Goal: Information Seeking & Learning: Learn about a topic

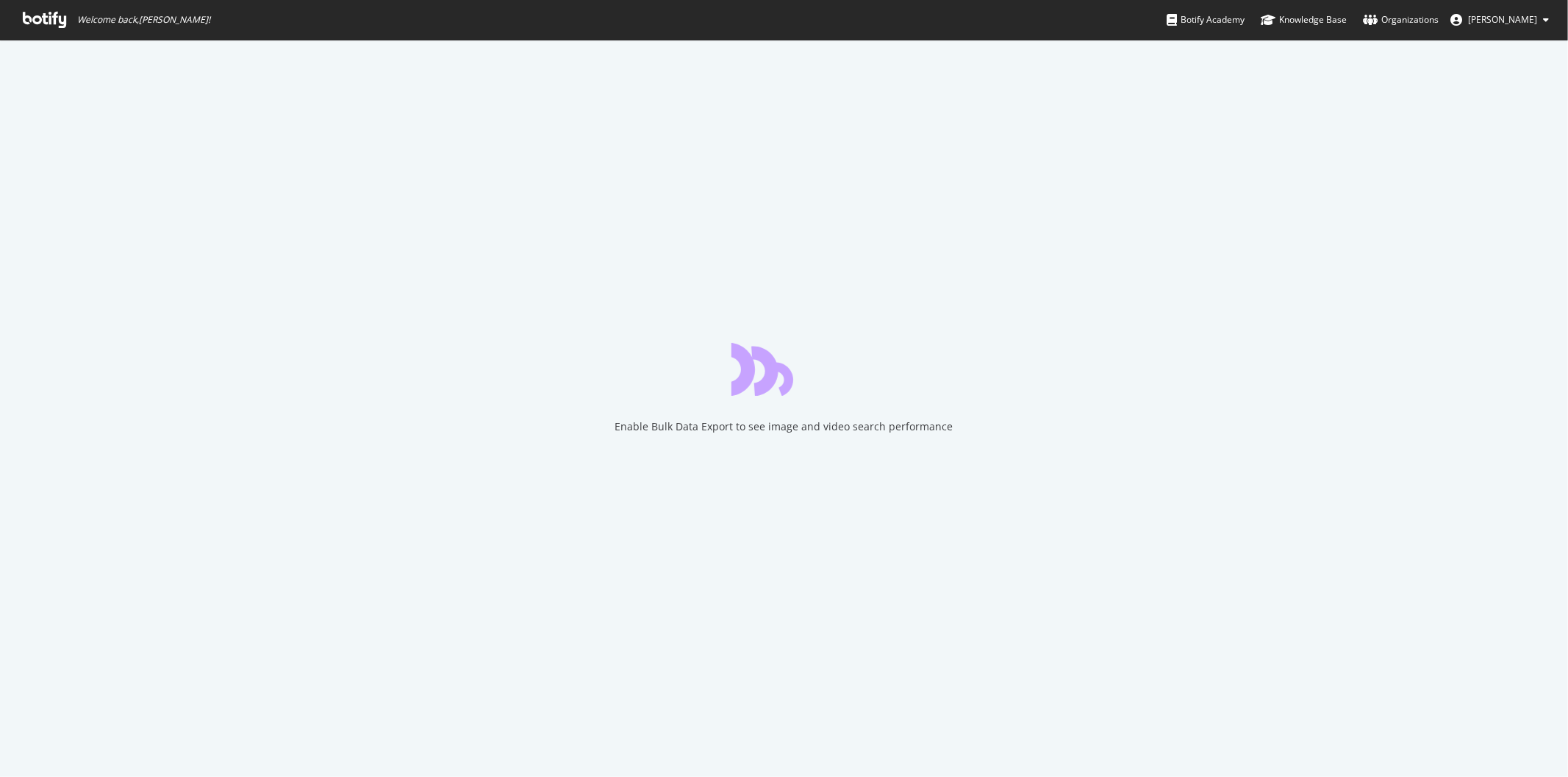
click at [48, 14] on icon at bounding box center [45, 19] width 44 height 16
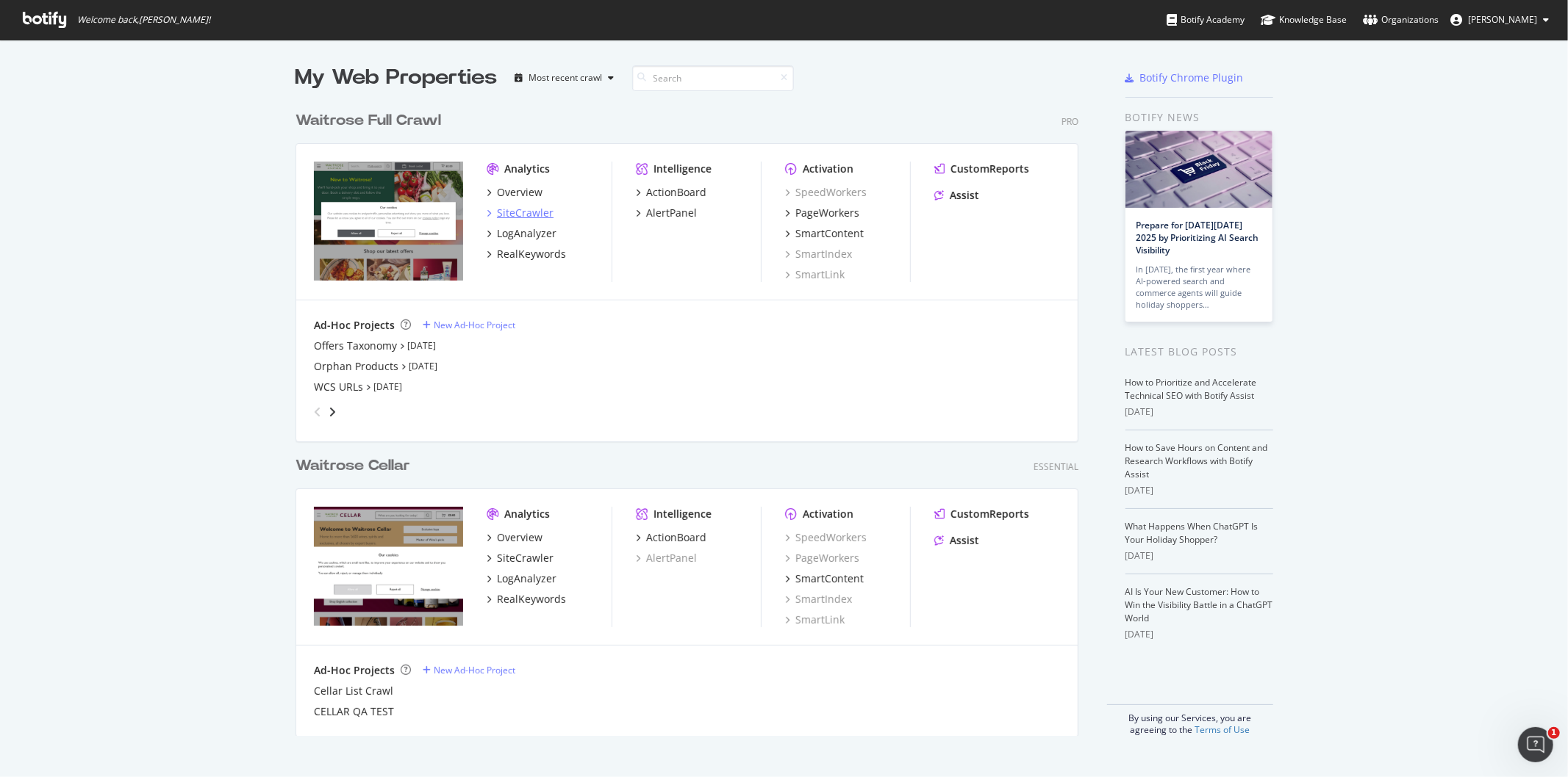
click at [540, 214] on div "SiteCrawler" at bounding box center [525, 213] width 57 height 14
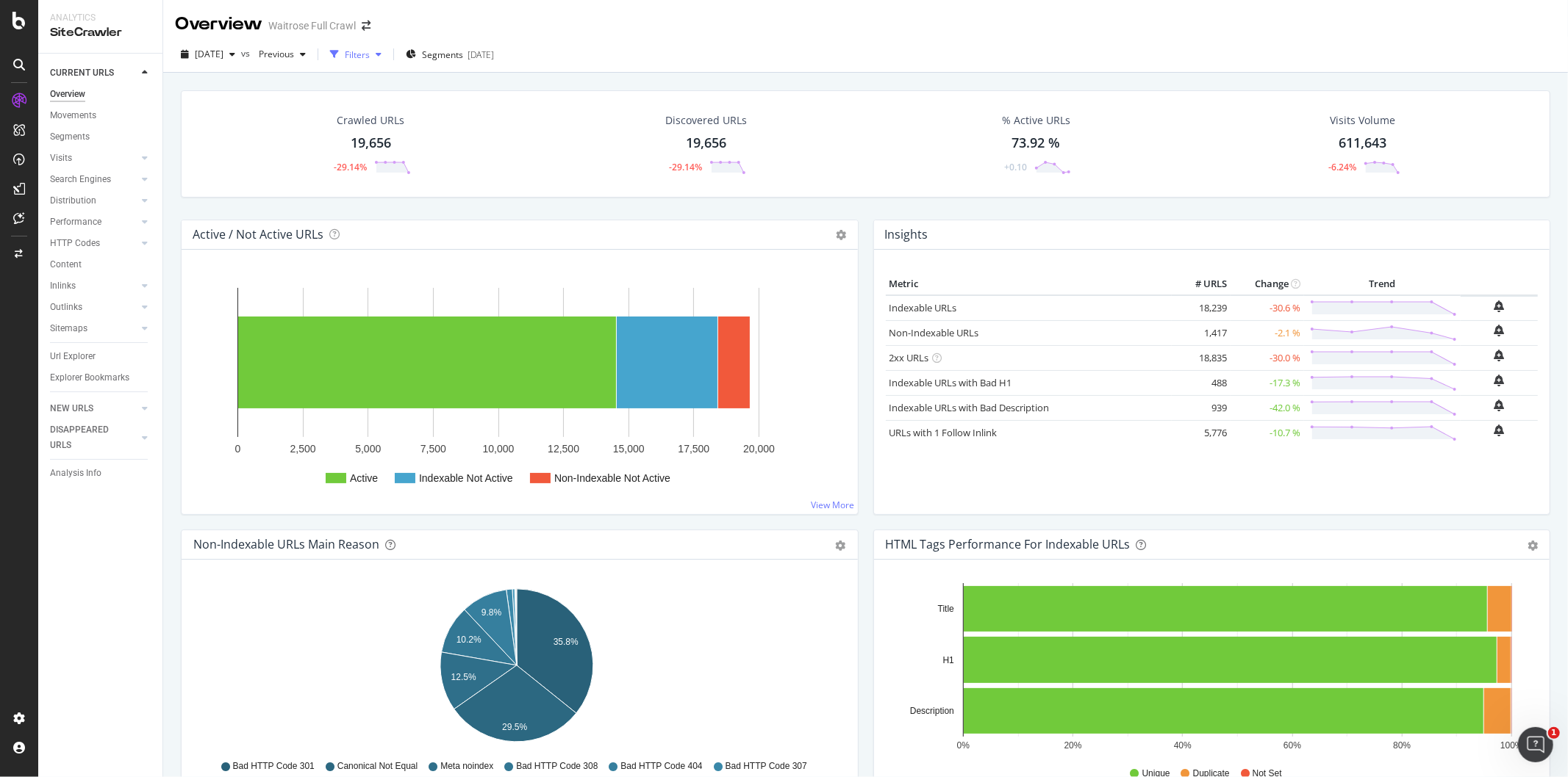
click at [387, 53] on div "button" at bounding box center [379, 54] width 18 height 9
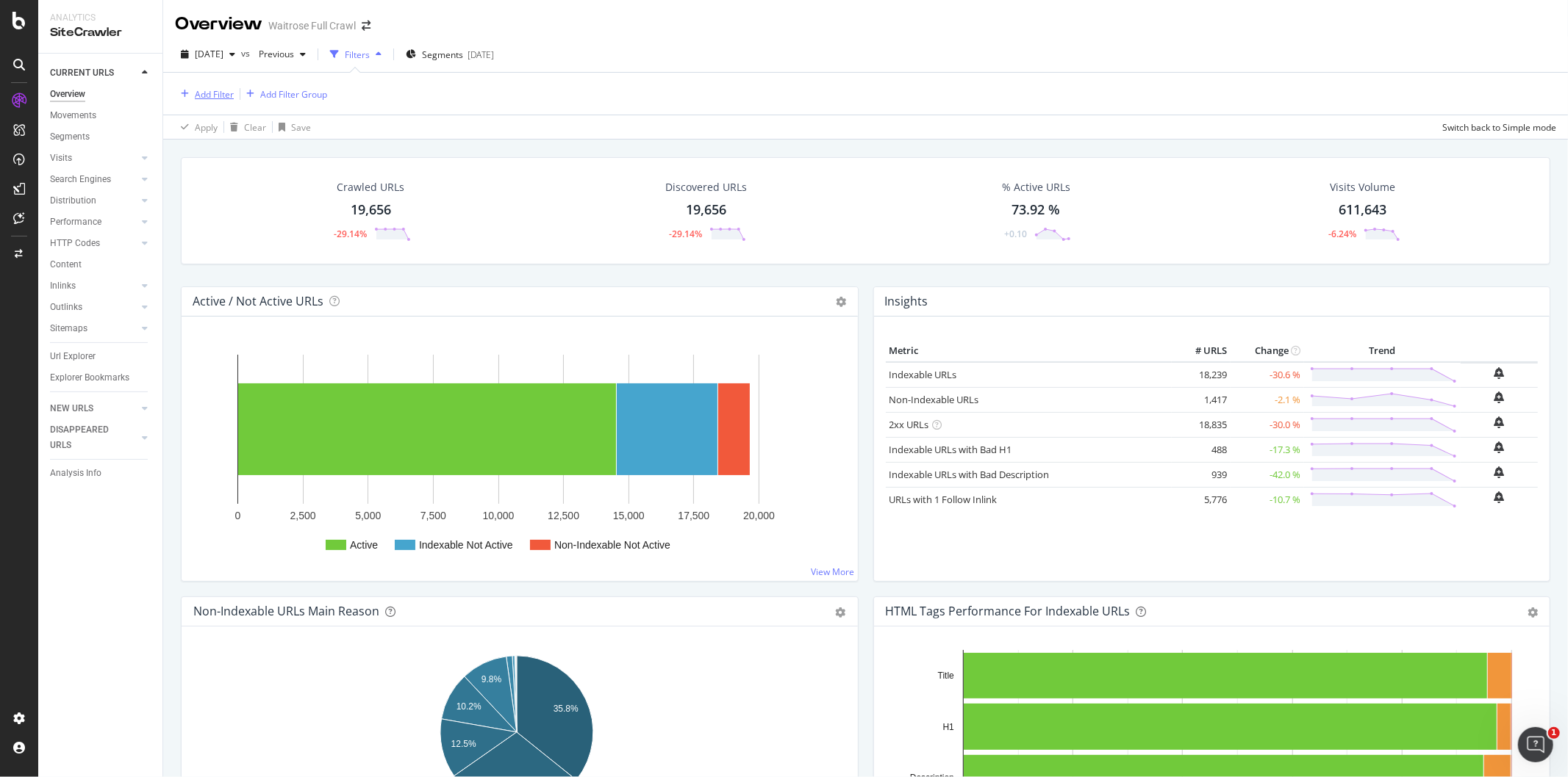
click at [211, 92] on div "Add Filter" at bounding box center [214, 94] width 39 height 12
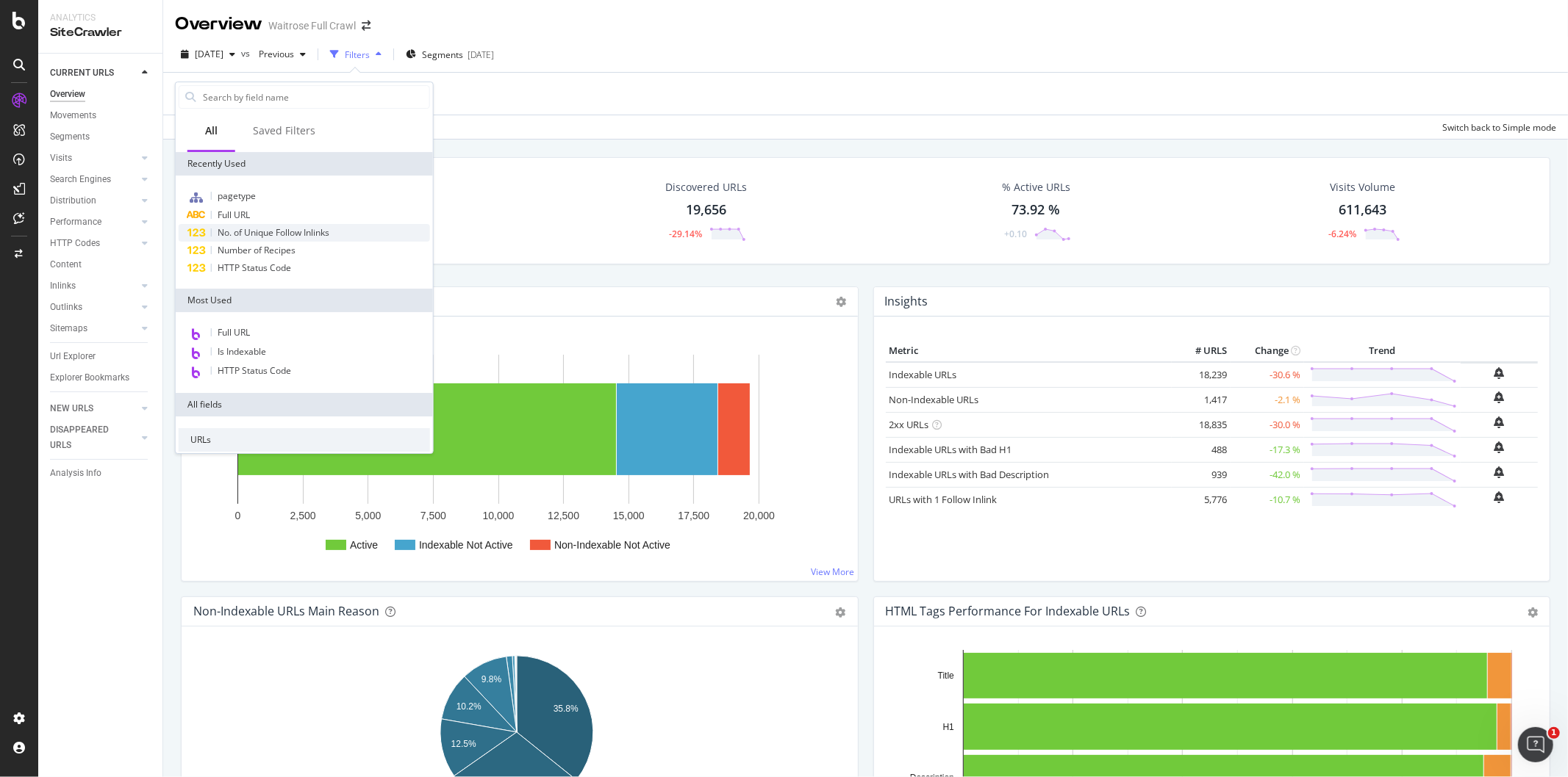
click at [267, 224] on div "No. of Unique Follow Inlinks" at bounding box center [304, 232] width 252 height 18
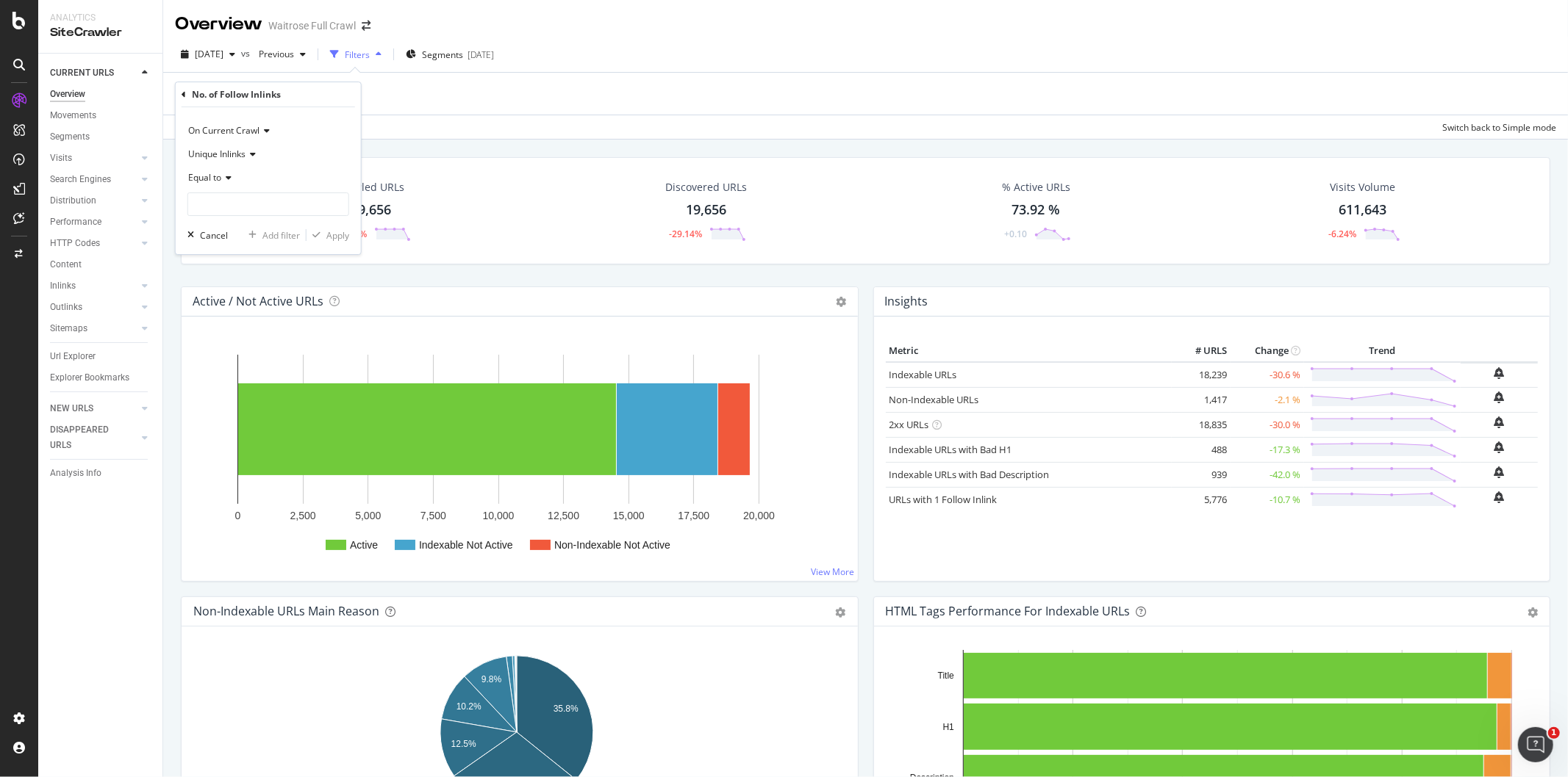
click at [179, 89] on div "No. of Follow Inlinks On Current Crawl Unique Inlinks Equal to Cancel Add filte…" at bounding box center [268, 168] width 185 height 172
click at [188, 96] on div "No. of Follow Inlinks" at bounding box center [268, 95] width 174 height 25
click at [184, 92] on icon at bounding box center [183, 94] width 5 height 9
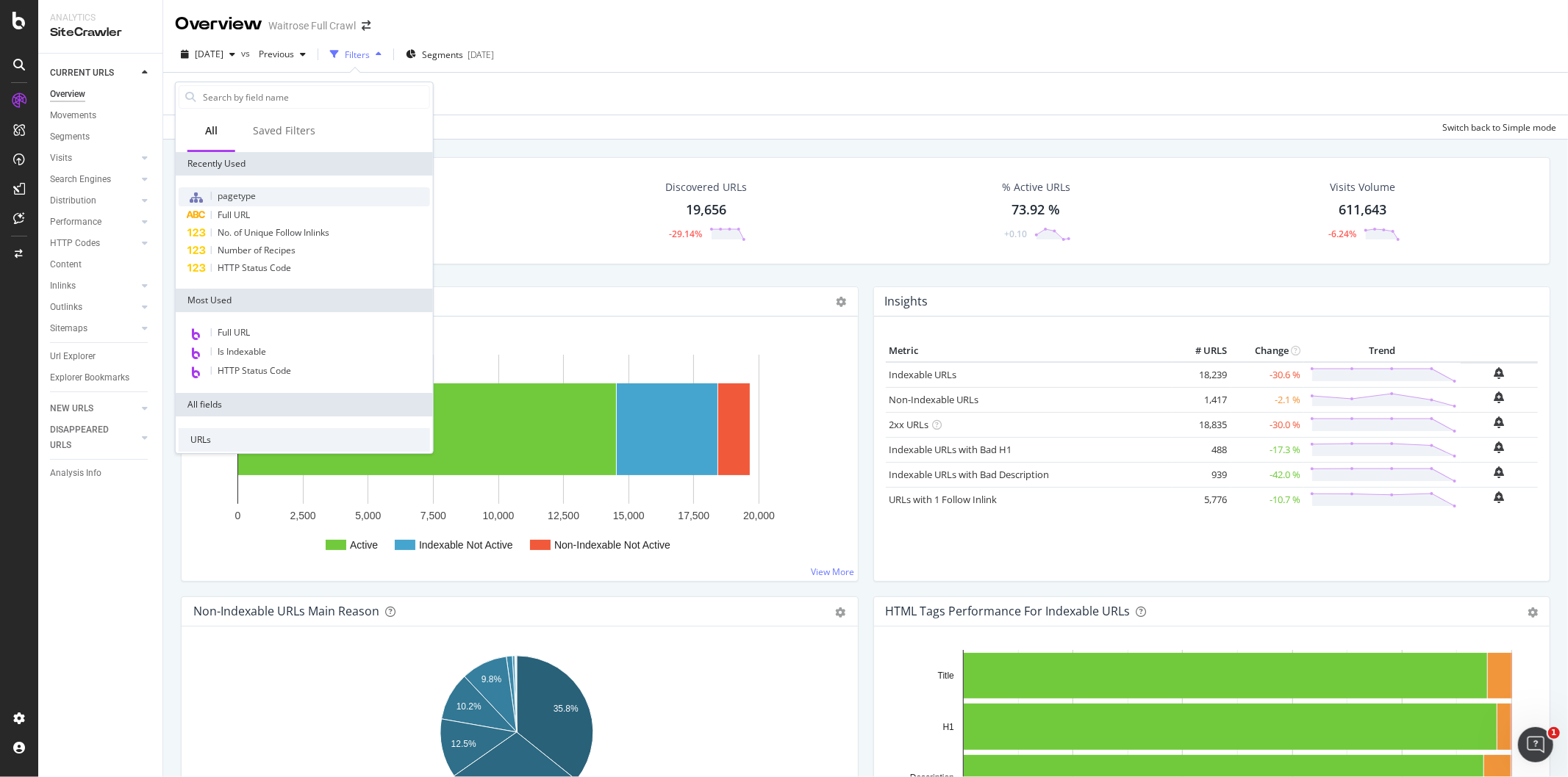
click at [257, 204] on div "pagetype" at bounding box center [304, 196] width 252 height 19
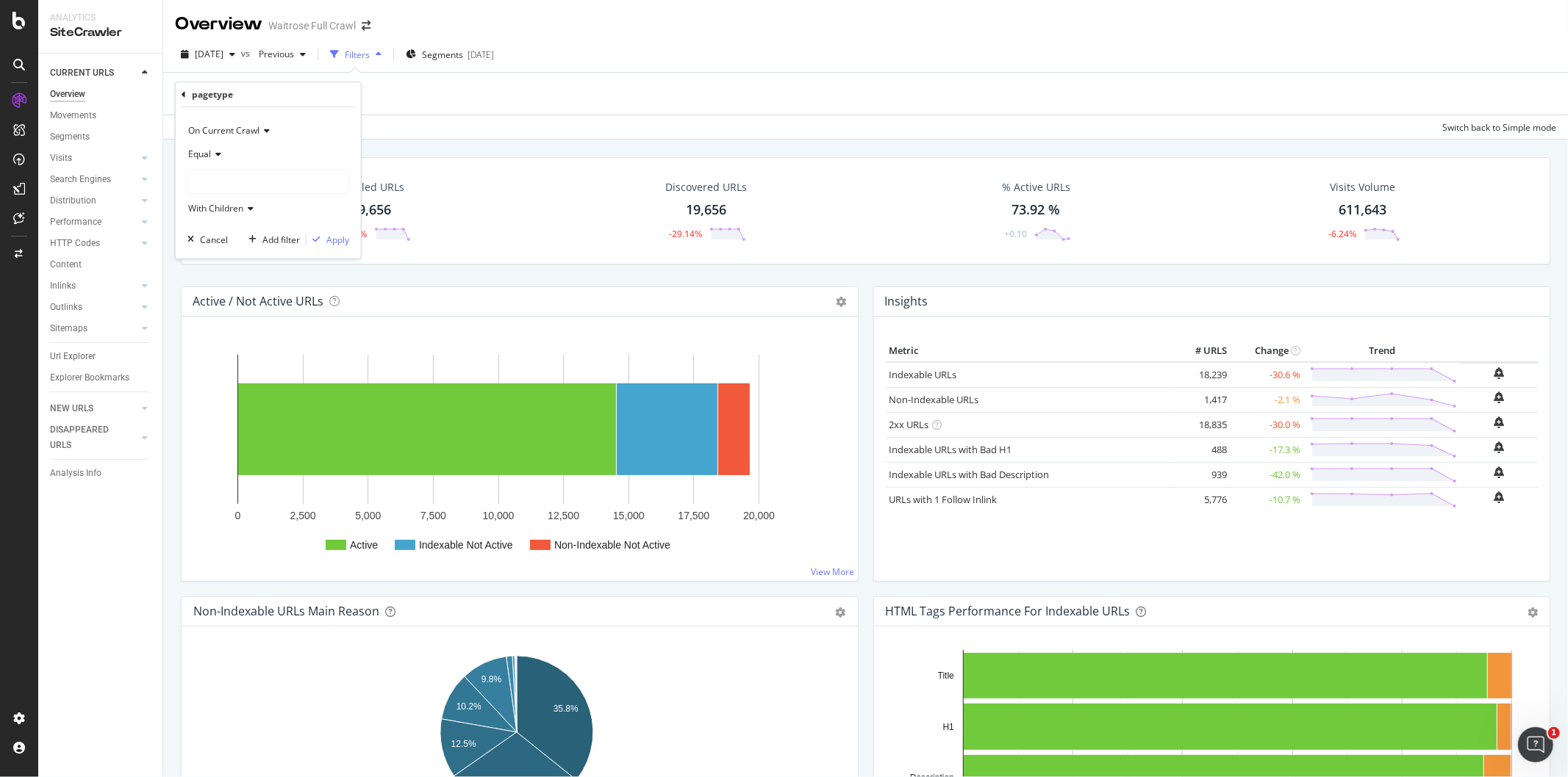
click at [182, 90] on icon at bounding box center [183, 94] width 5 height 9
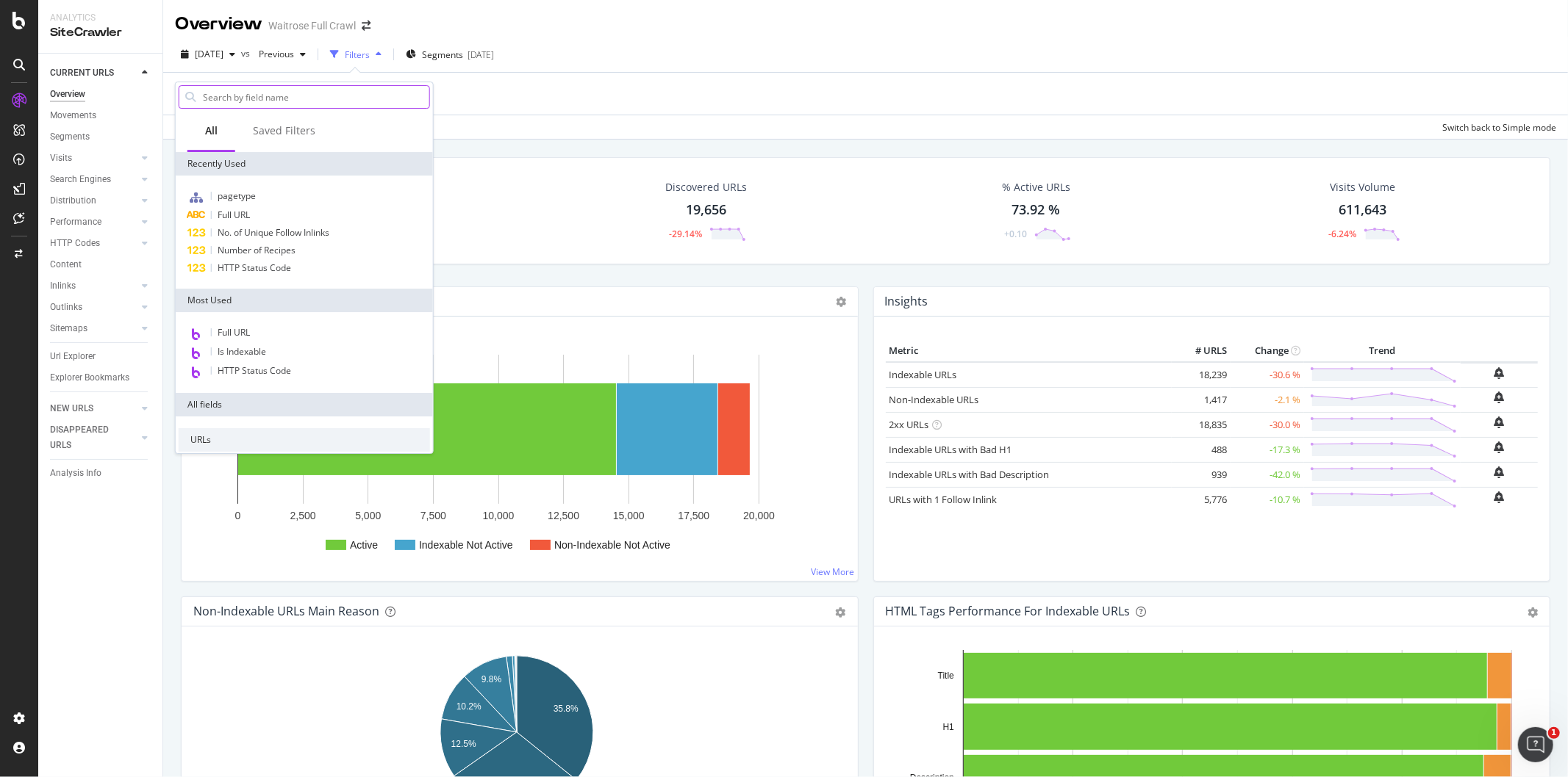
click at [182, 92] on div at bounding box center [190, 97] width 22 height 22
click at [244, 217] on span "Full URL" at bounding box center [233, 214] width 32 height 12
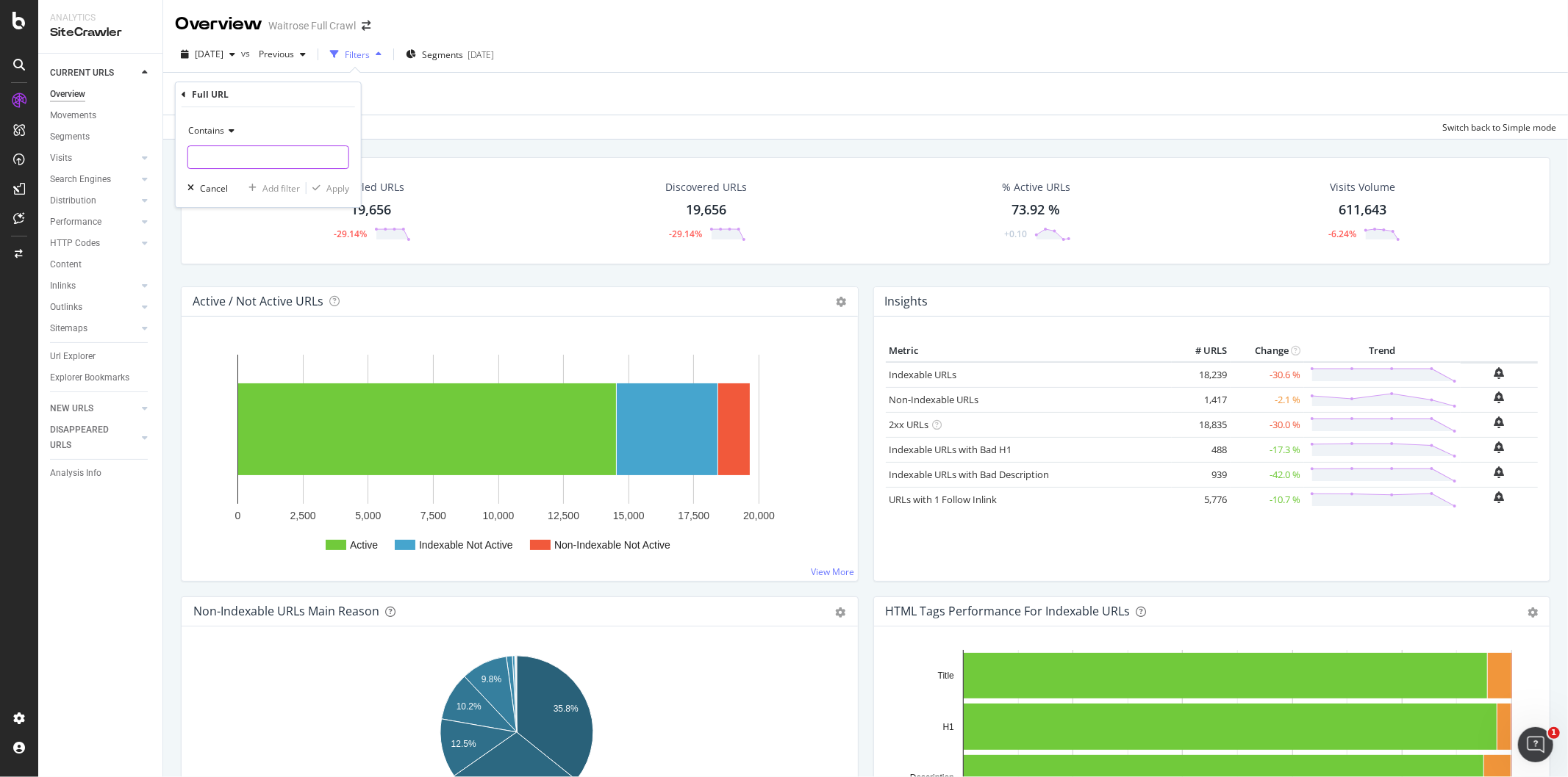
click at [224, 158] on input "text" at bounding box center [268, 157] width 160 height 24
type input "seasonal"
click at [346, 190] on div "Apply" at bounding box center [338, 188] width 23 height 12
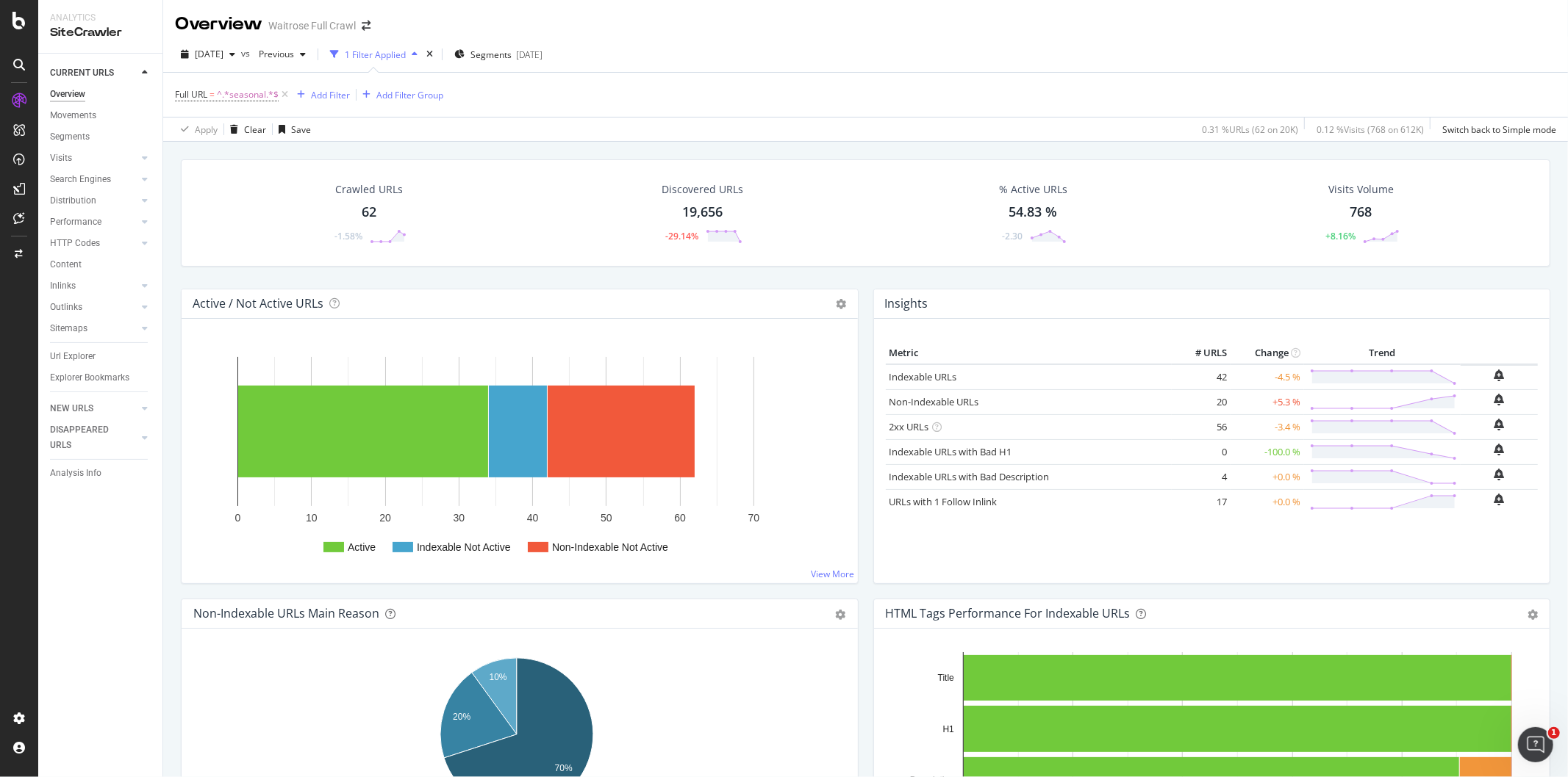
click at [356, 213] on div "Crawled URLs 62 -1.58%" at bounding box center [369, 213] width 104 height 77
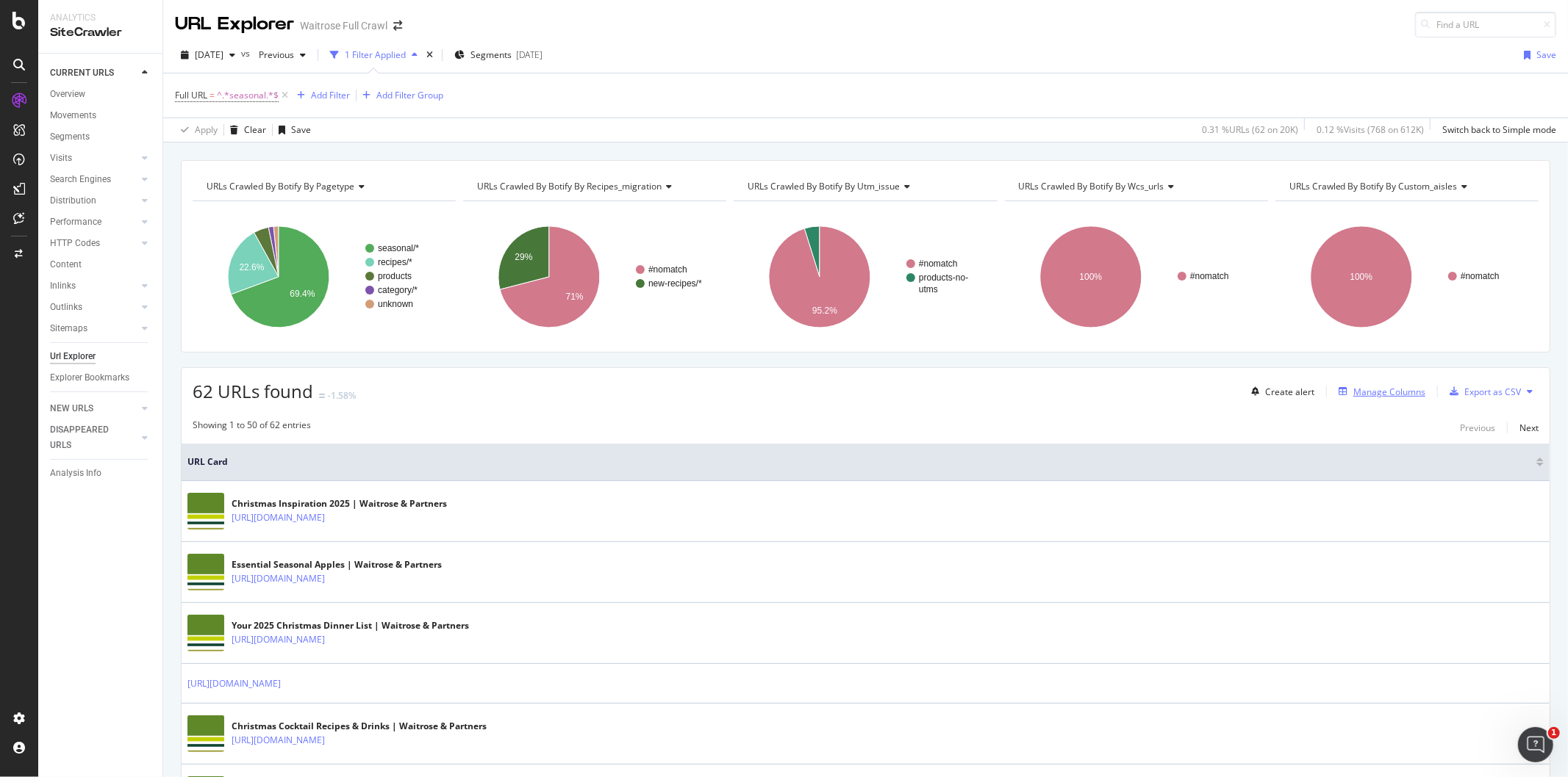
click at [1383, 398] on div "Manage Columns" at bounding box center [1390, 392] width 72 height 12
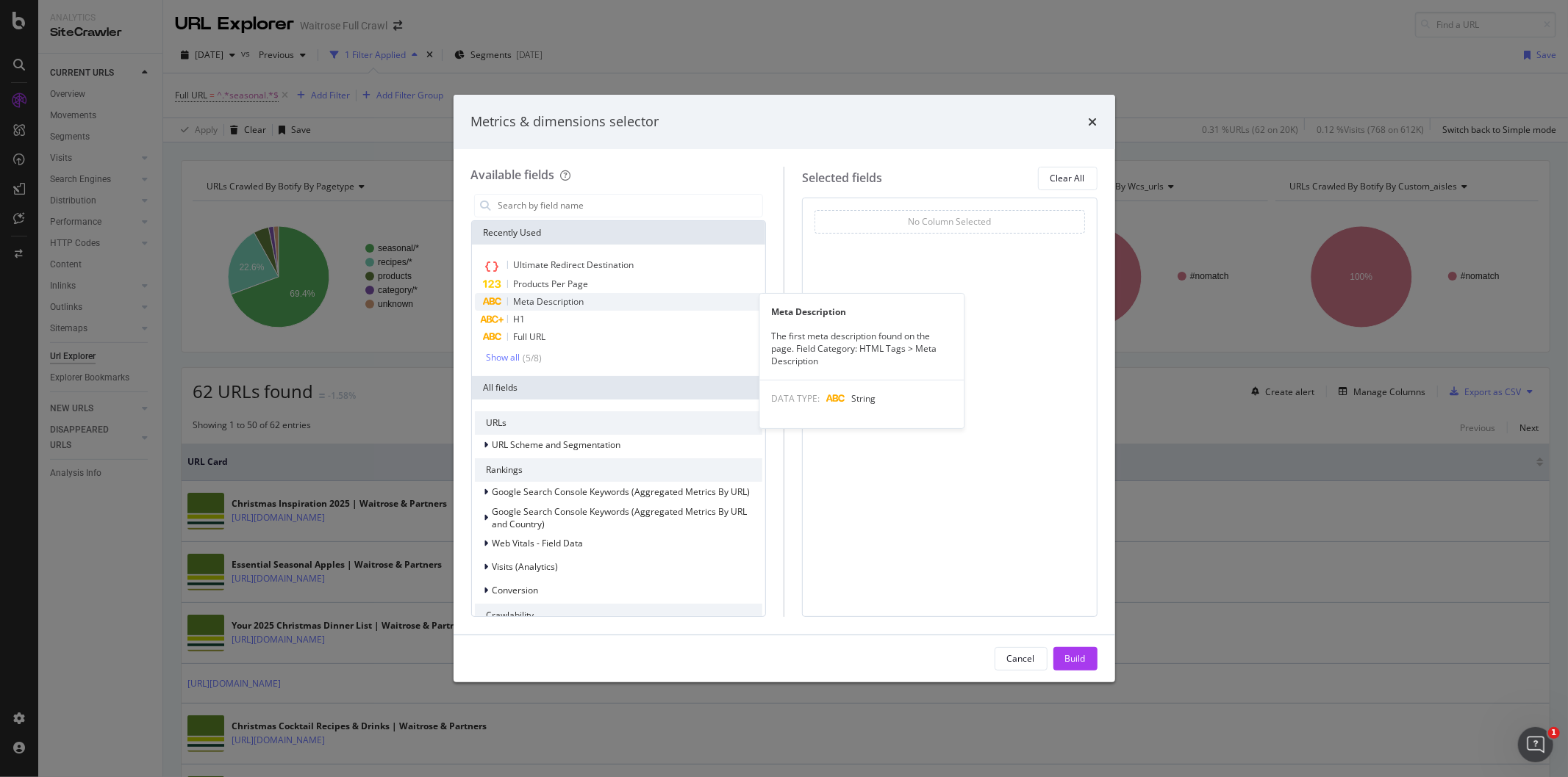
click at [561, 299] on span "Meta Description" at bounding box center [549, 301] width 70 height 12
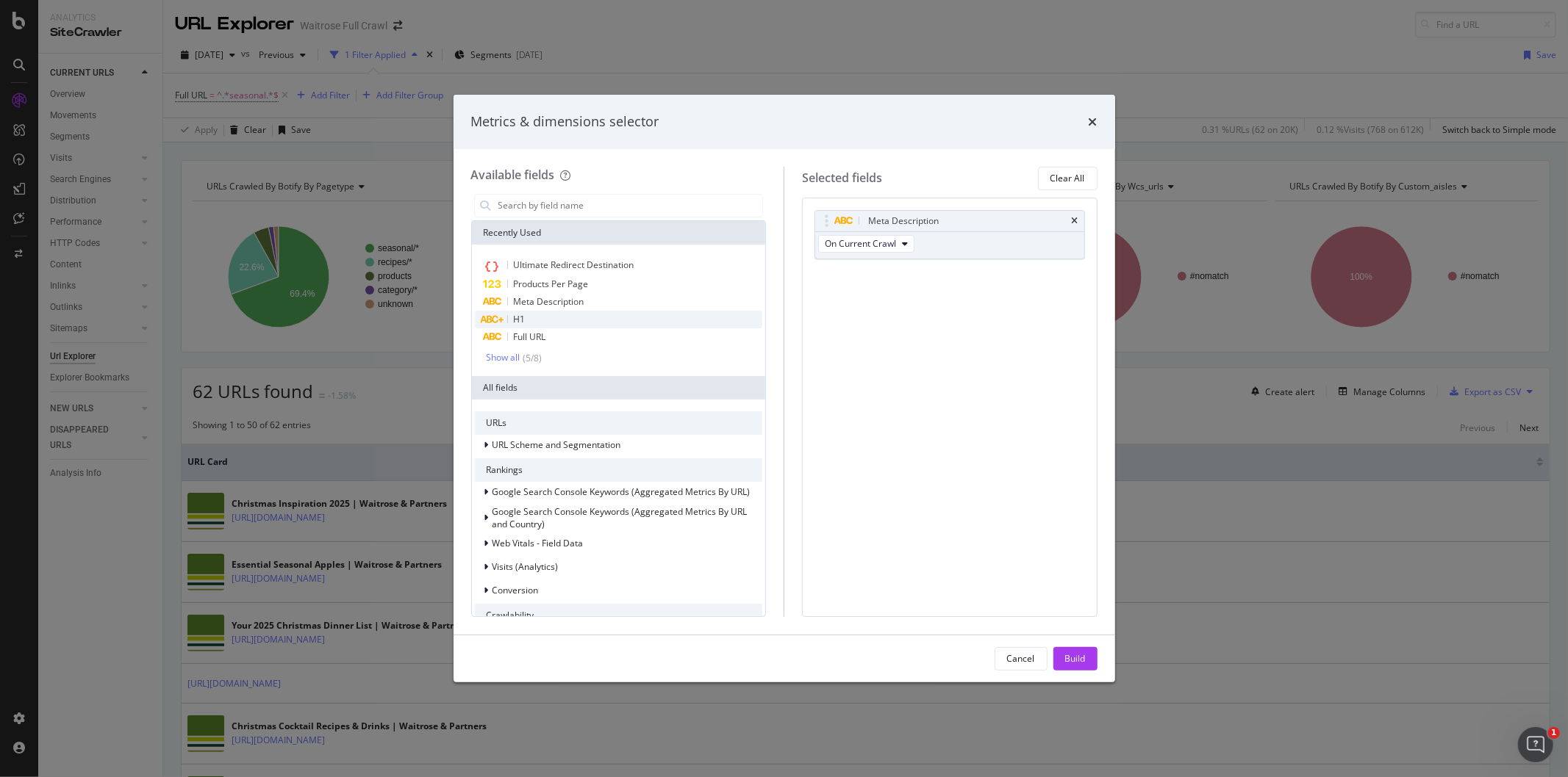
click at [554, 324] on div "H1" at bounding box center [619, 320] width 289 height 18
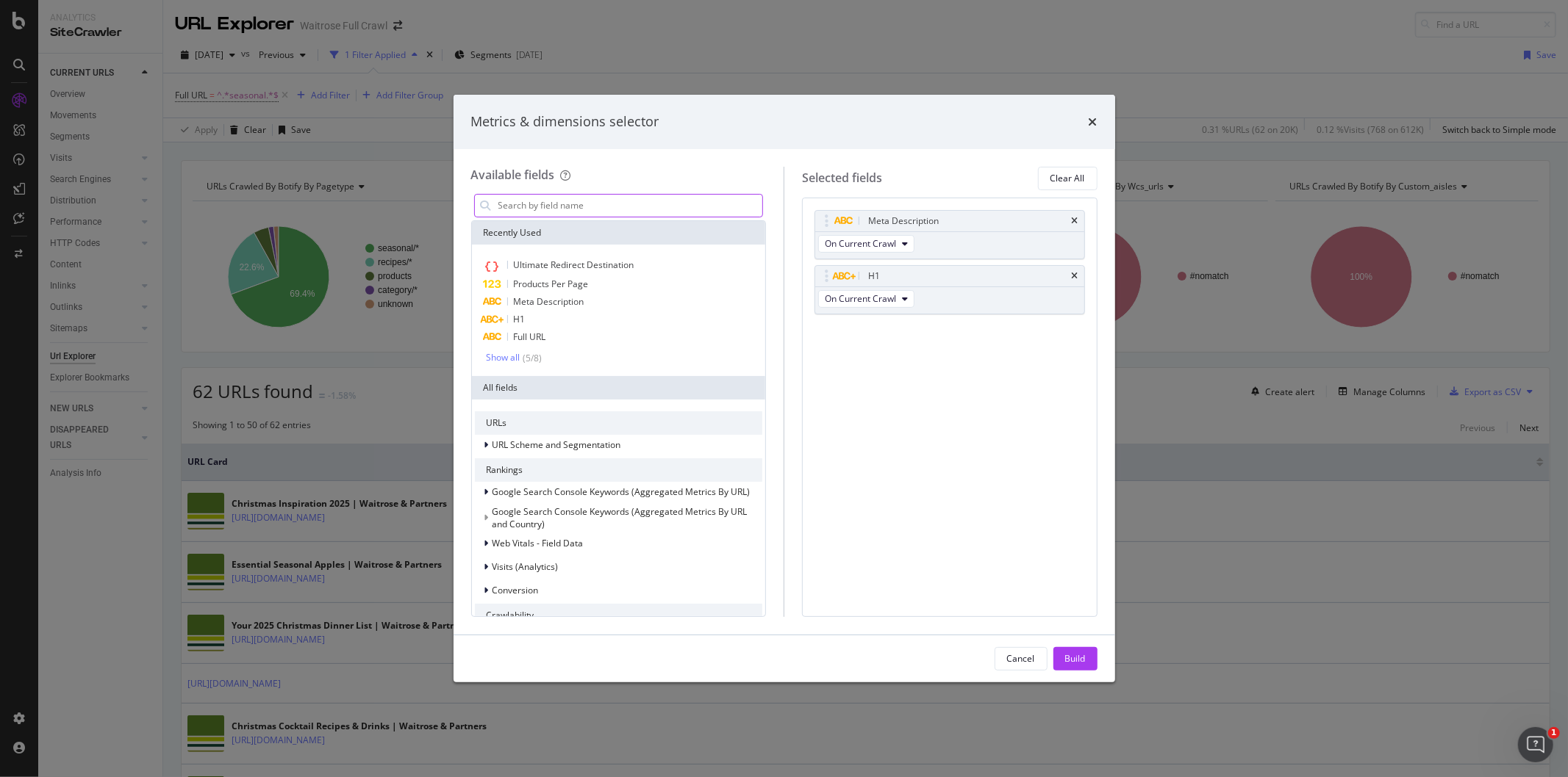
click at [561, 207] on input "modal" at bounding box center [629, 205] width 266 height 22
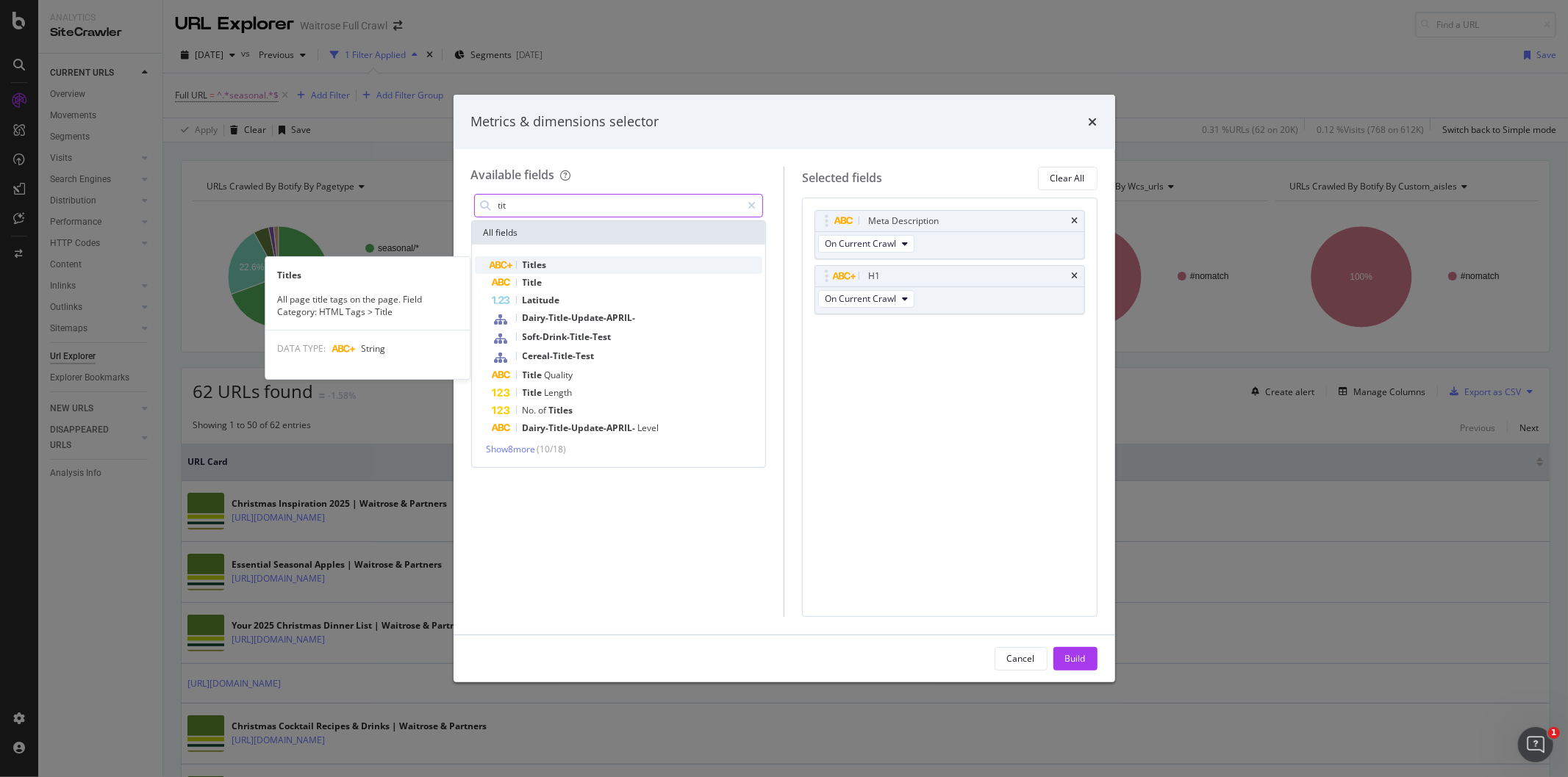
type input "tit"
click at [579, 266] on div "Titles" at bounding box center [627, 265] width 271 height 18
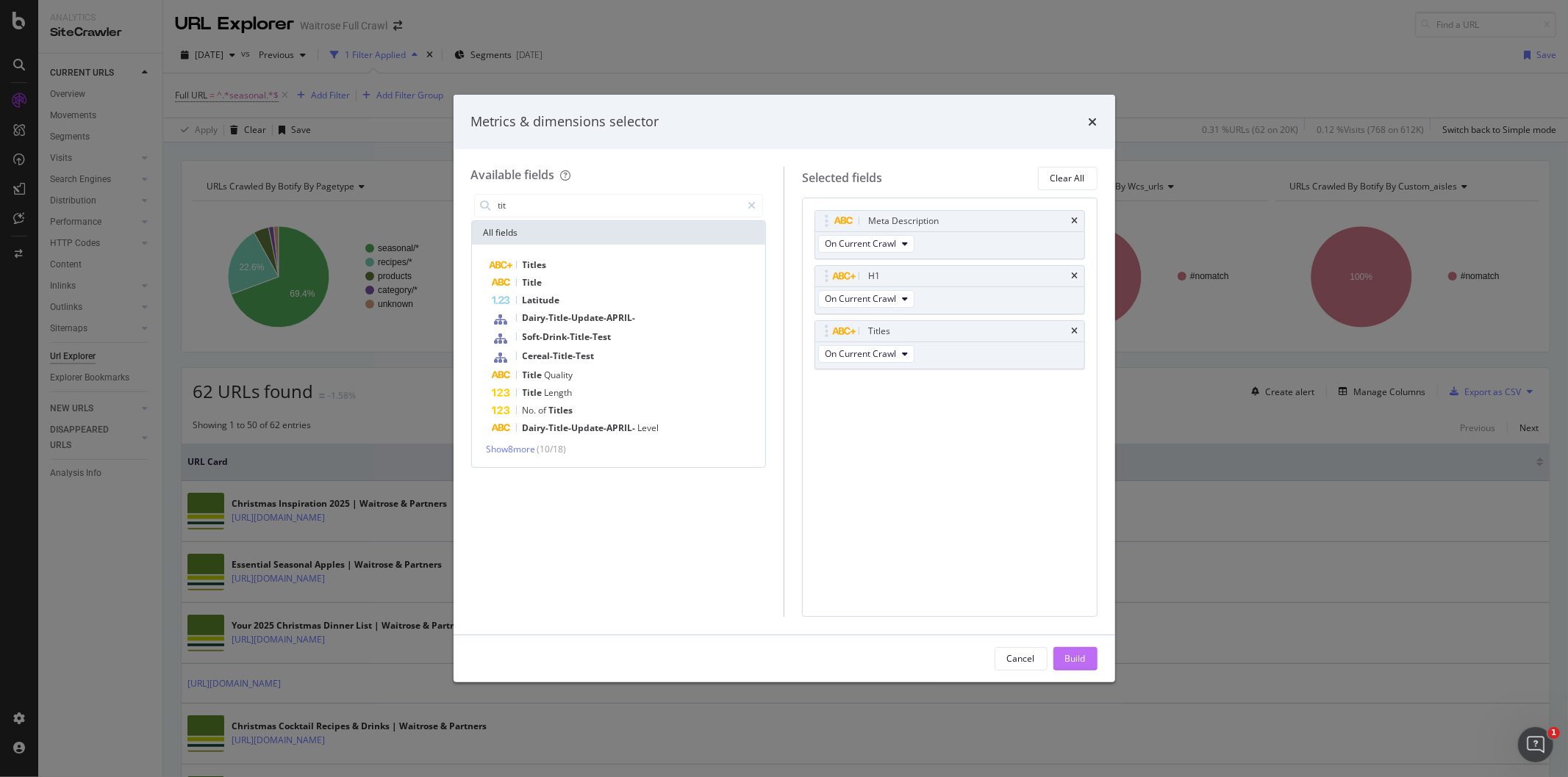
click at [1071, 654] on div "Build" at bounding box center [1075, 658] width 21 height 12
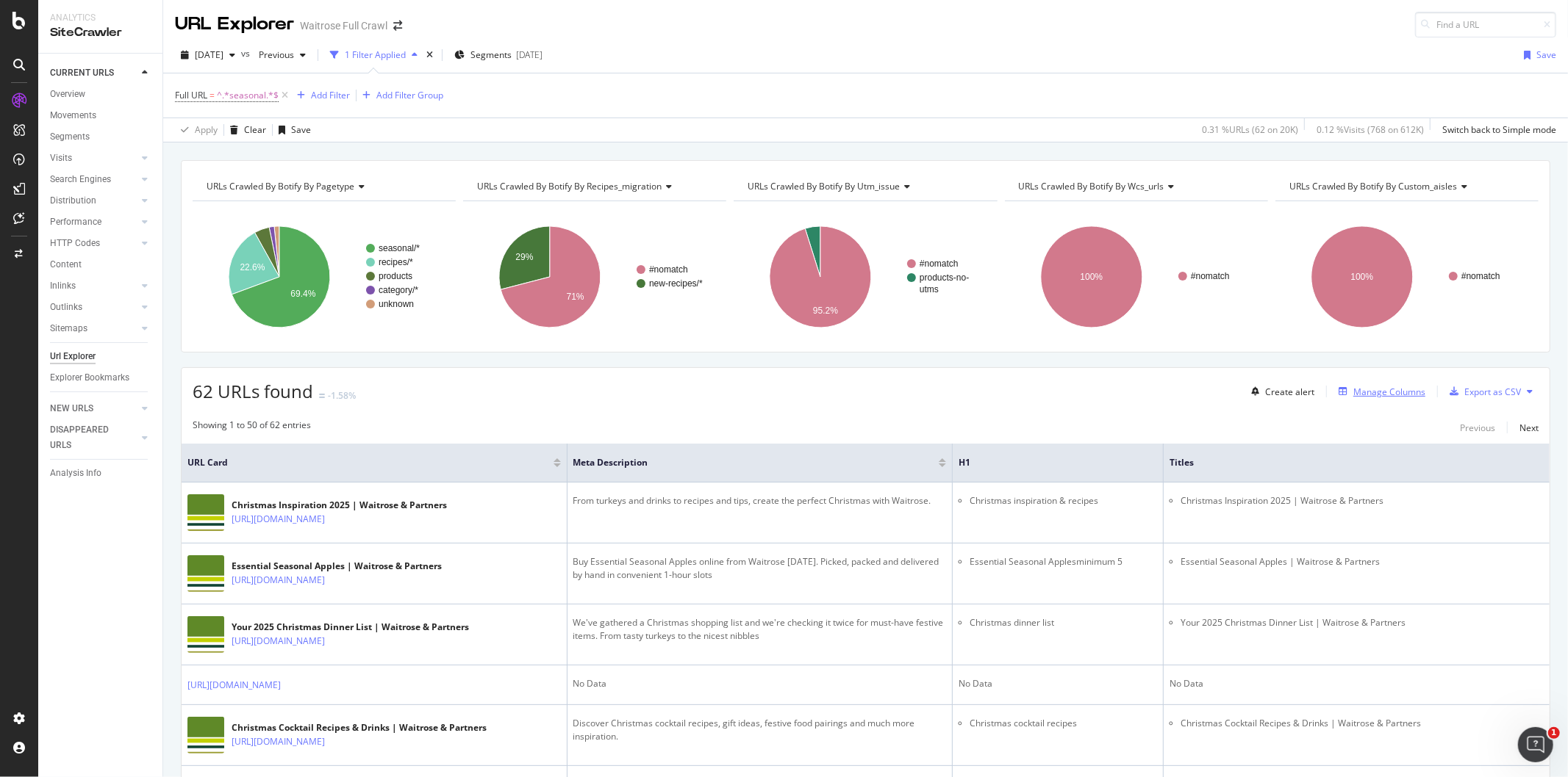
click at [1370, 390] on div "Manage Columns" at bounding box center [1390, 392] width 72 height 12
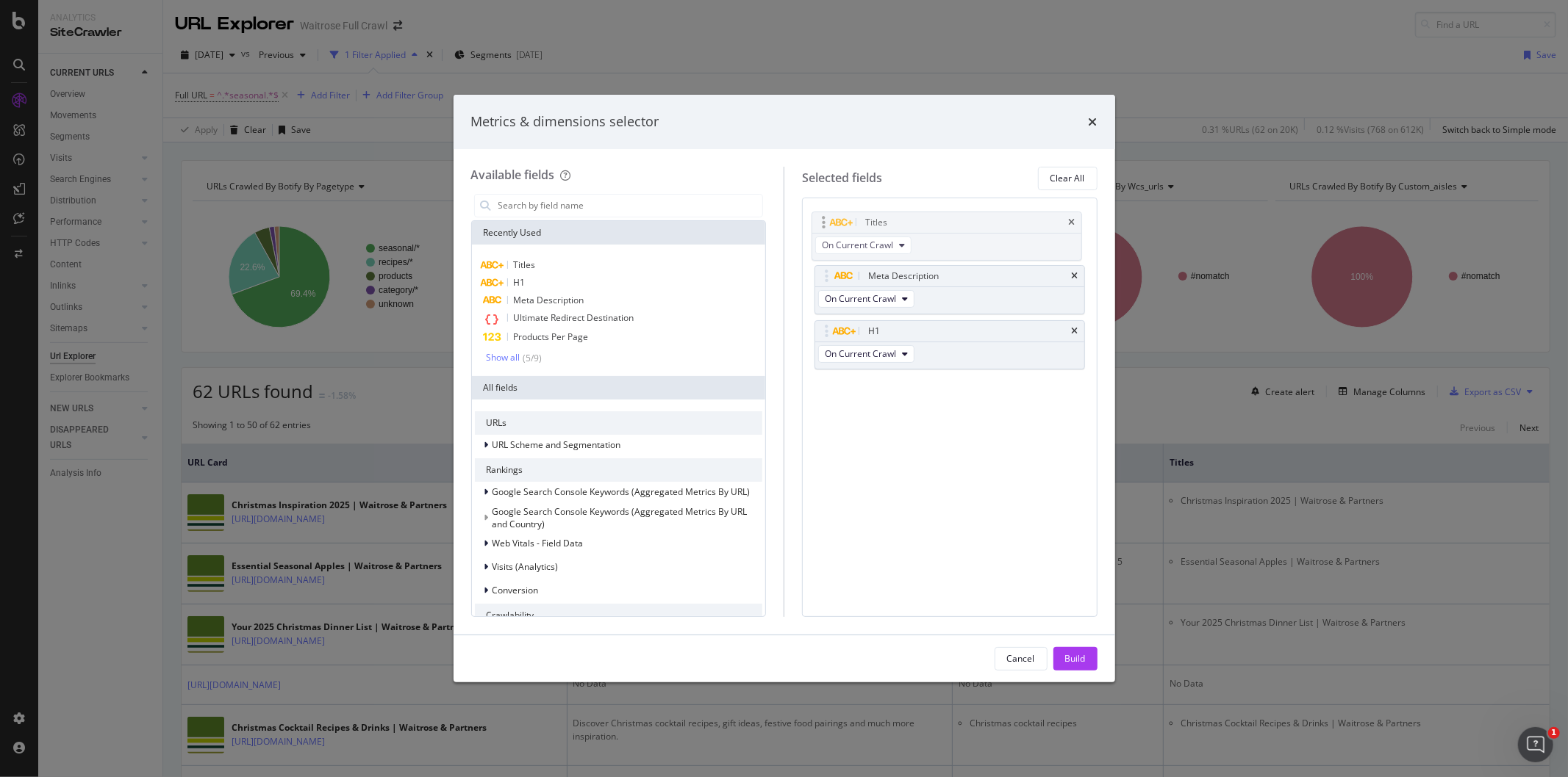
drag, startPoint x: 878, startPoint y: 332, endPoint x: 876, endPoint y: 223, distance: 109.0
click at [876, 223] on body "Analytics SiteCrawler CURRENT URLS Overview Movements Segments Visits Analysis …" at bounding box center [784, 388] width 1568 height 777
drag, startPoint x: 900, startPoint y: 334, endPoint x: 901, endPoint y: 284, distance: 50.0
click at [900, 285] on body "Analytics SiteCrawler CURRENT URLS Overview Movements Segments Visits Analysis …" at bounding box center [784, 388] width 1568 height 777
click at [1069, 656] on div "Build" at bounding box center [1075, 658] width 21 height 12
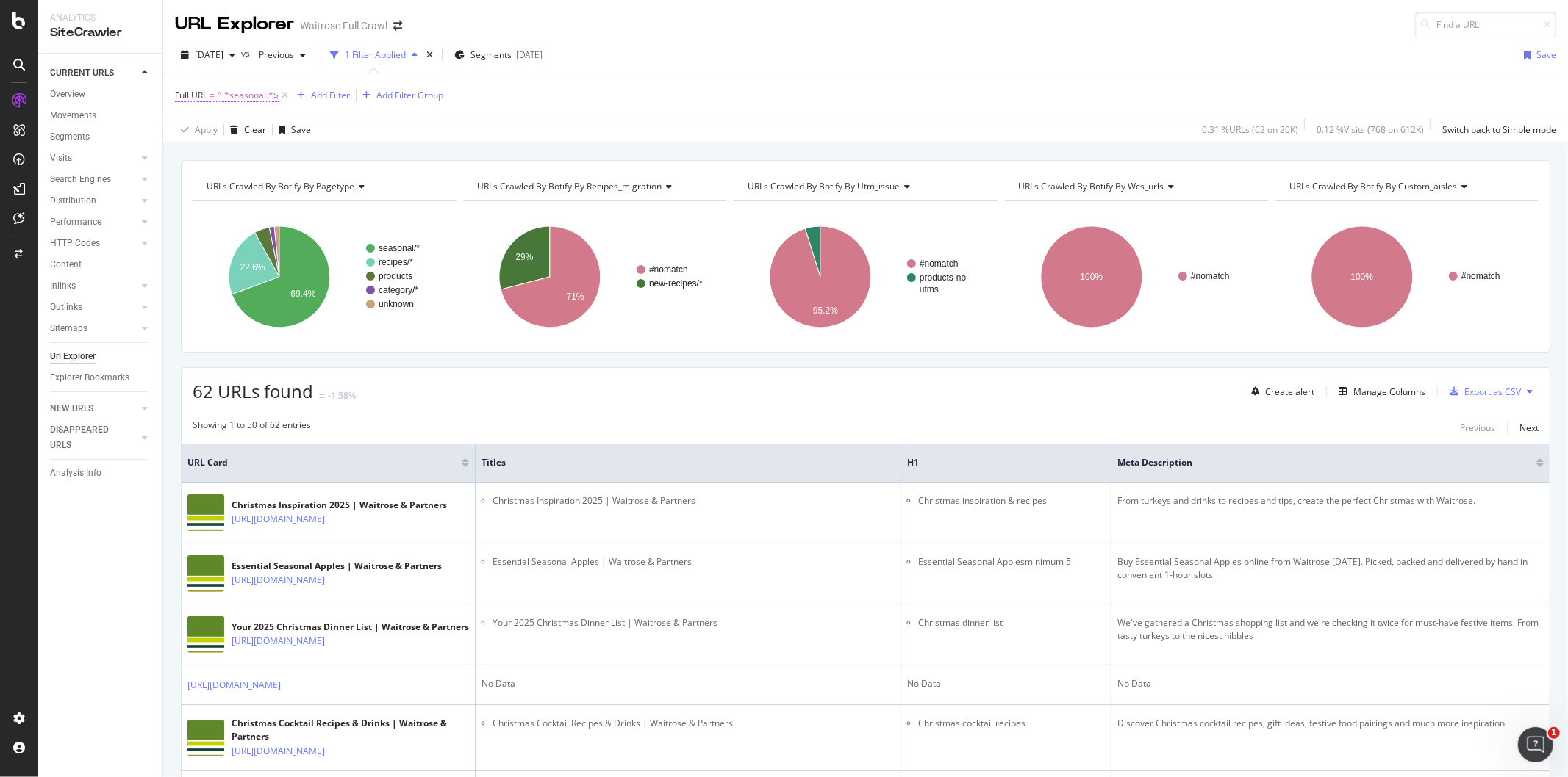
click at [244, 91] on span "^.*seasonal.*$" at bounding box center [247, 96] width 62 height 21
click at [239, 158] on input "seasonal" at bounding box center [257, 157] width 139 height 24
click at [239, 157] on input "seasonal" at bounding box center [257, 157] width 139 height 24
click at [193, 157] on input "seasonal/" at bounding box center [257, 157] width 139 height 24
type input "/seasonal/"
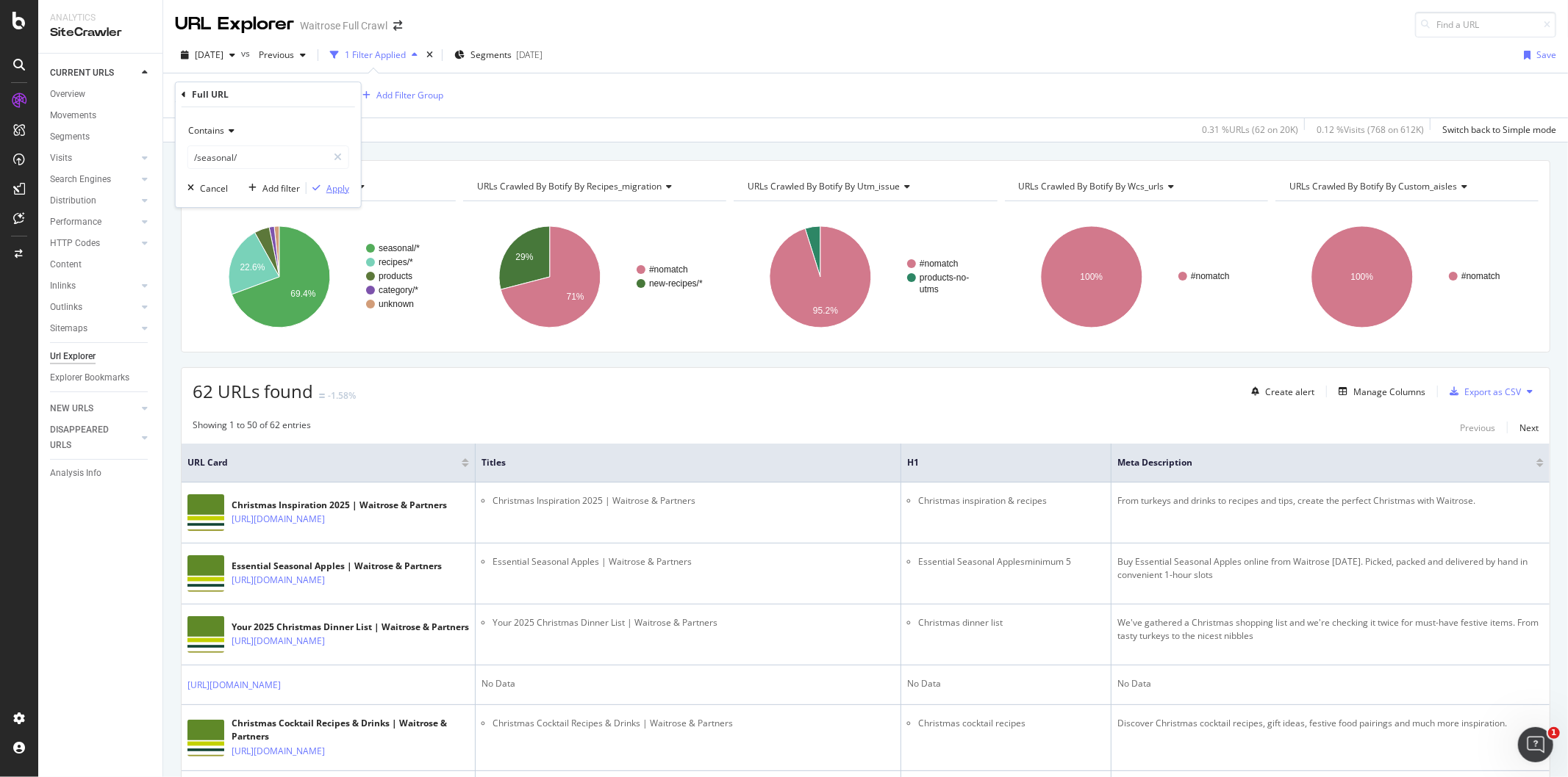
click at [321, 182] on div "Apply" at bounding box center [327, 188] width 43 height 13
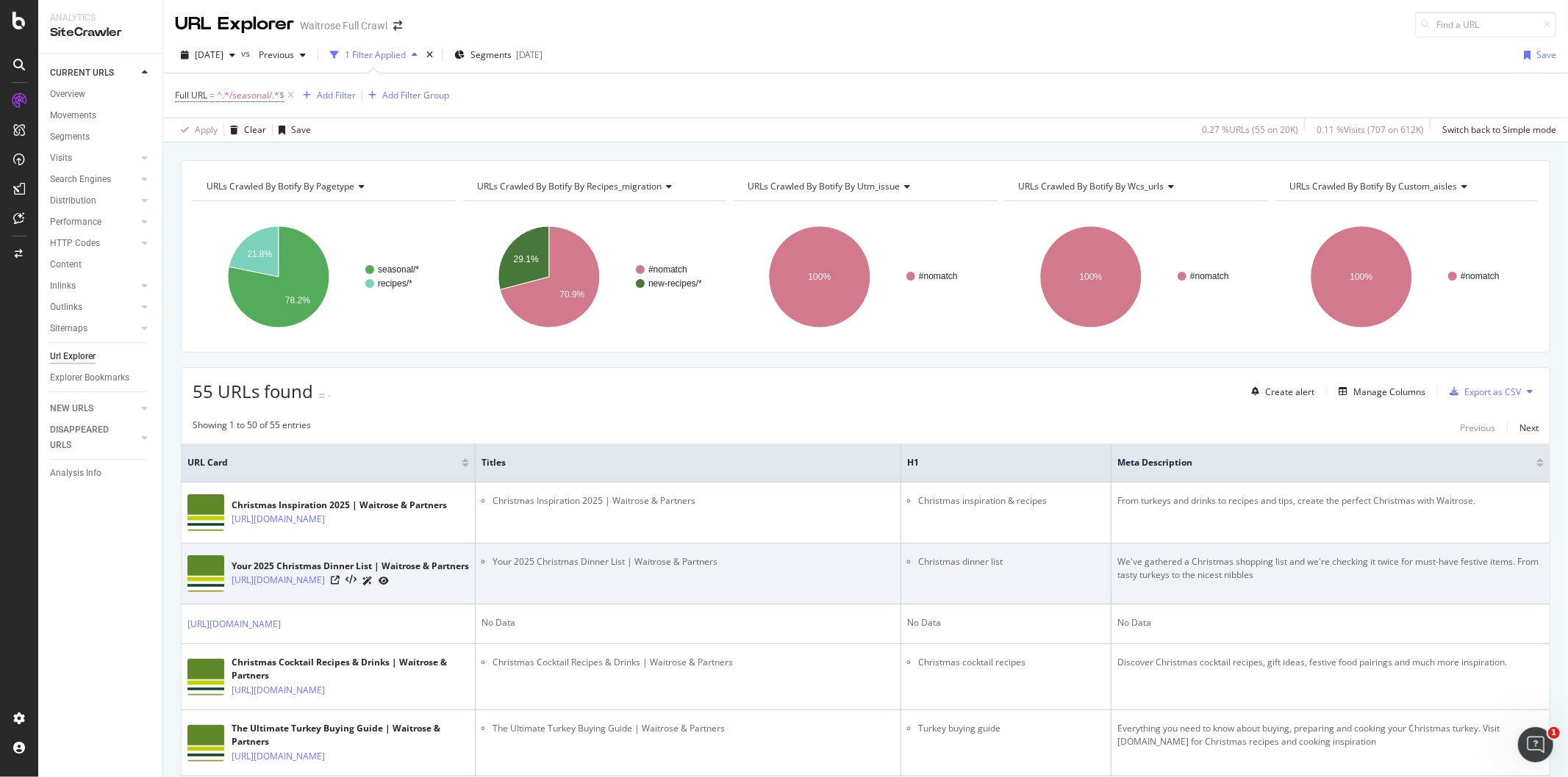
scroll to position [326, 0]
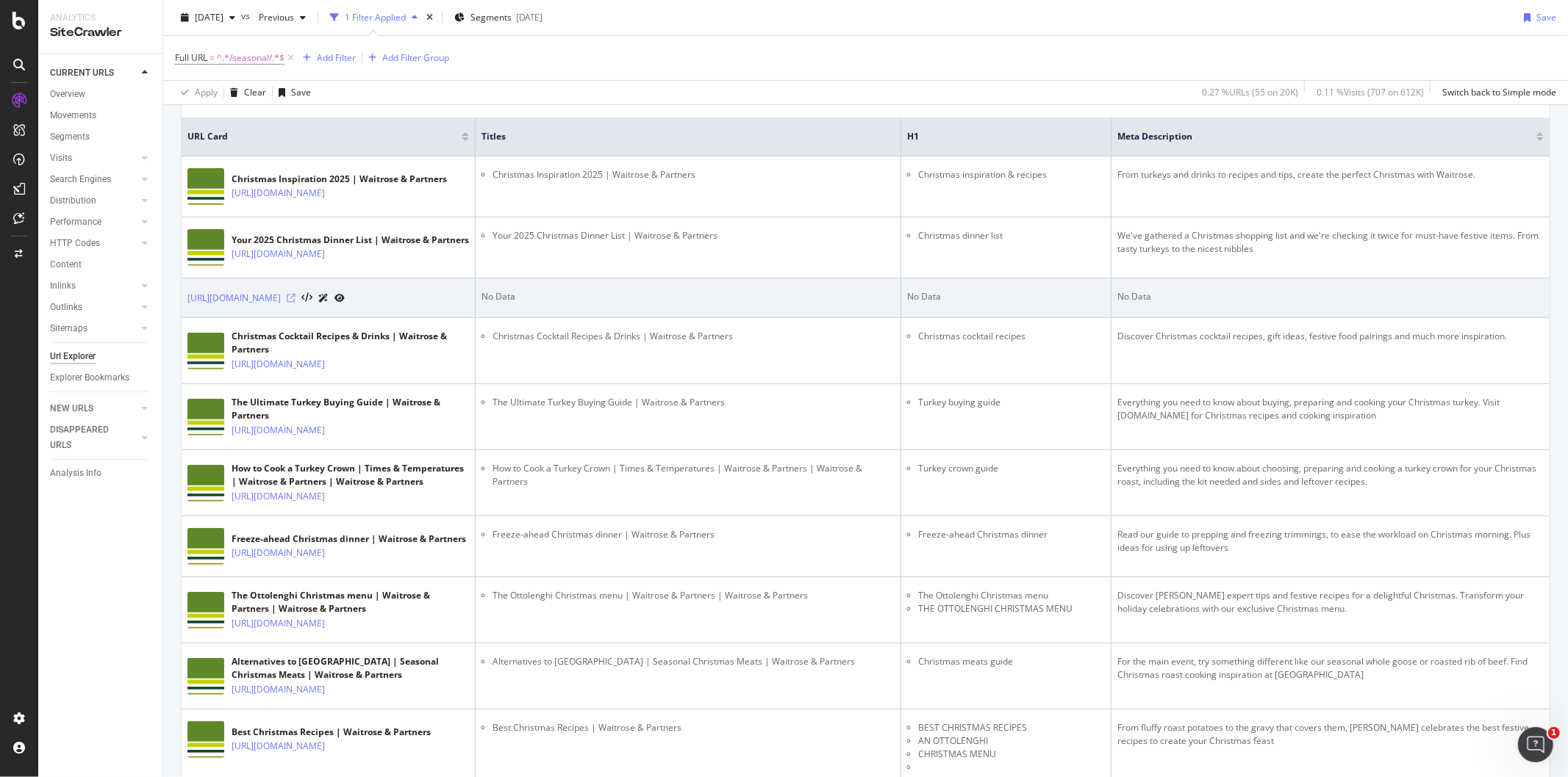
click at [295, 303] on icon at bounding box center [290, 298] width 9 height 9
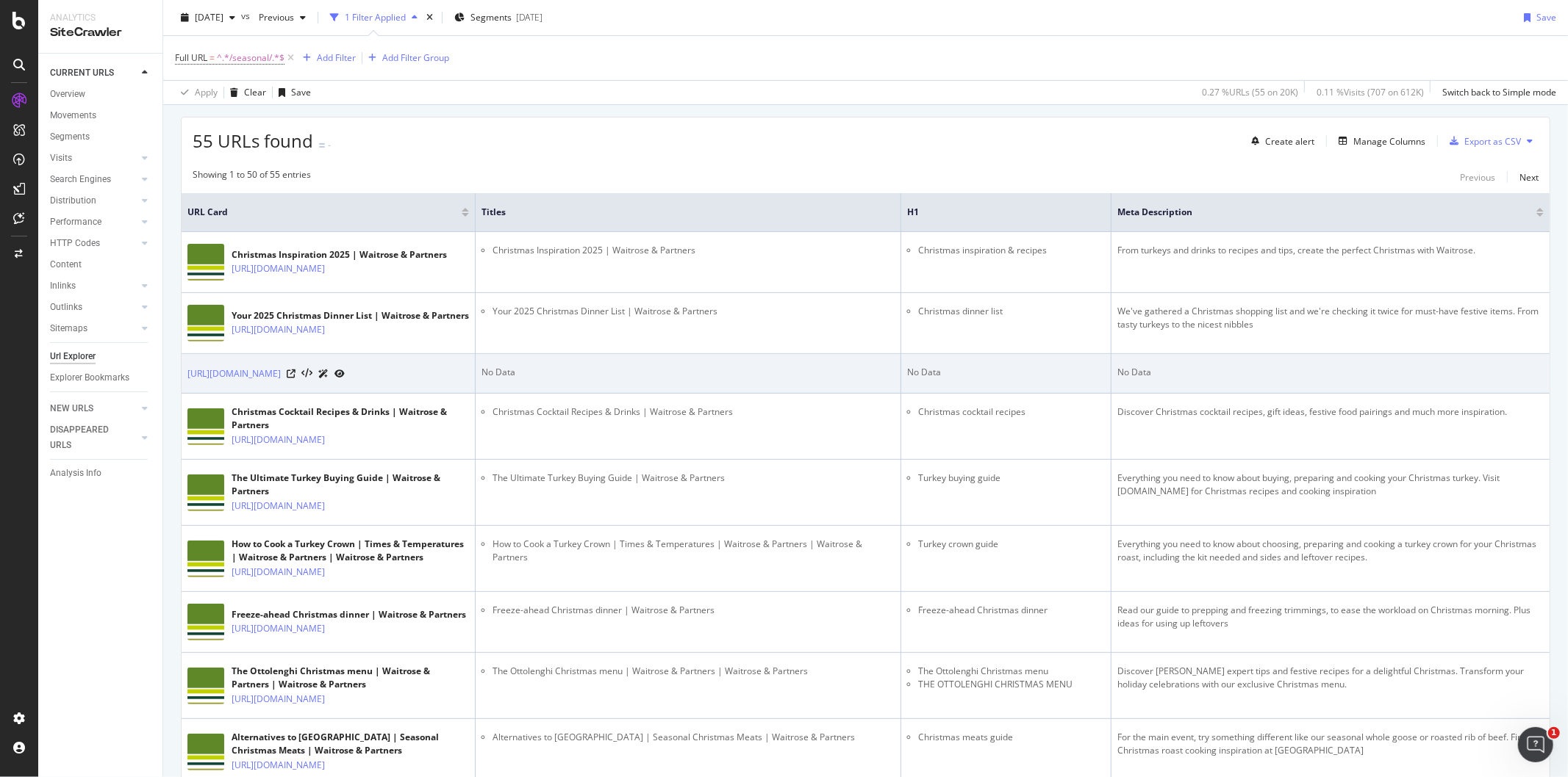
scroll to position [2, 0]
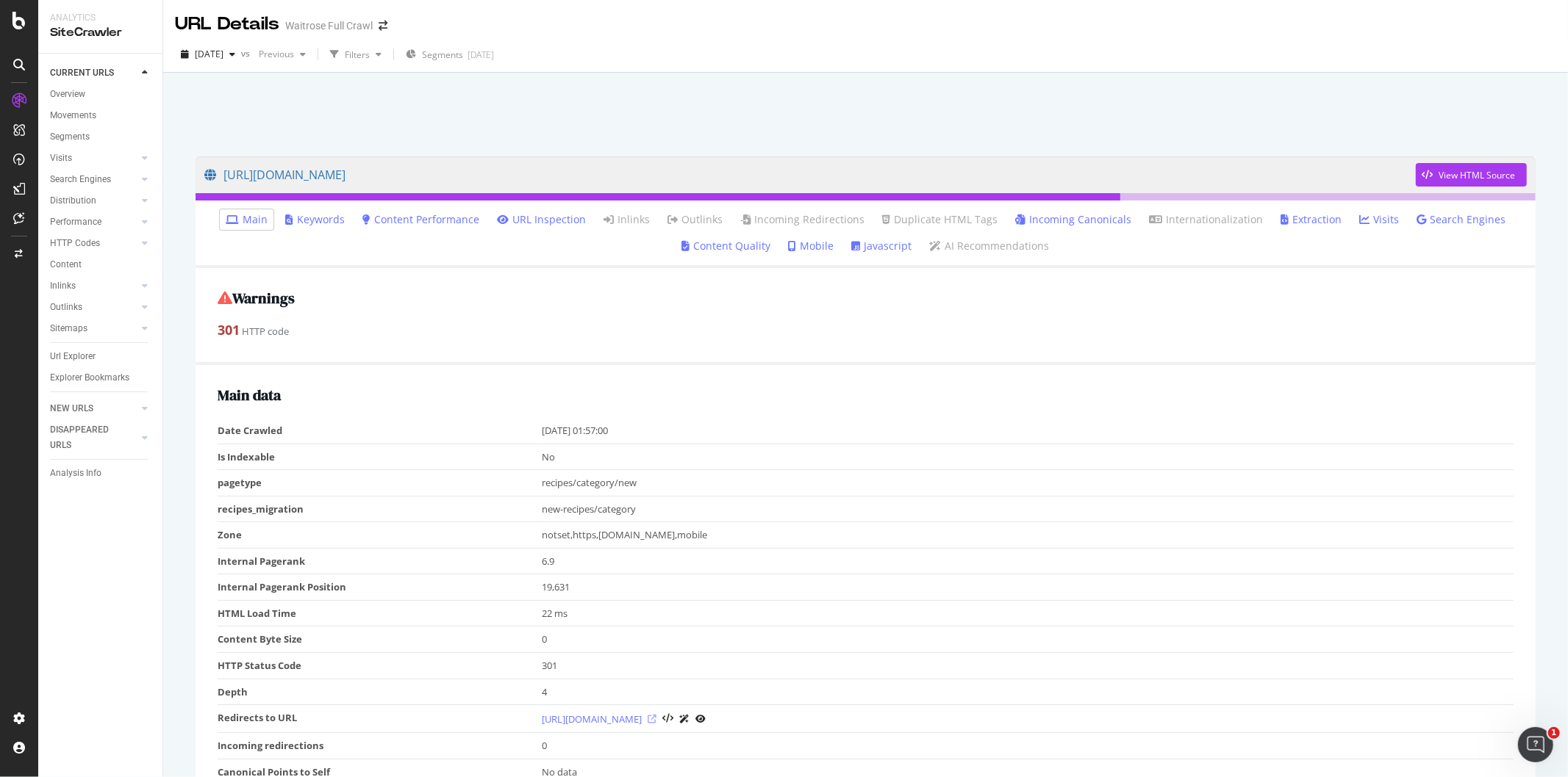
click at [657, 721] on icon at bounding box center [651, 718] width 9 height 9
click at [329, 226] on link "Keywords" at bounding box center [314, 219] width 60 height 14
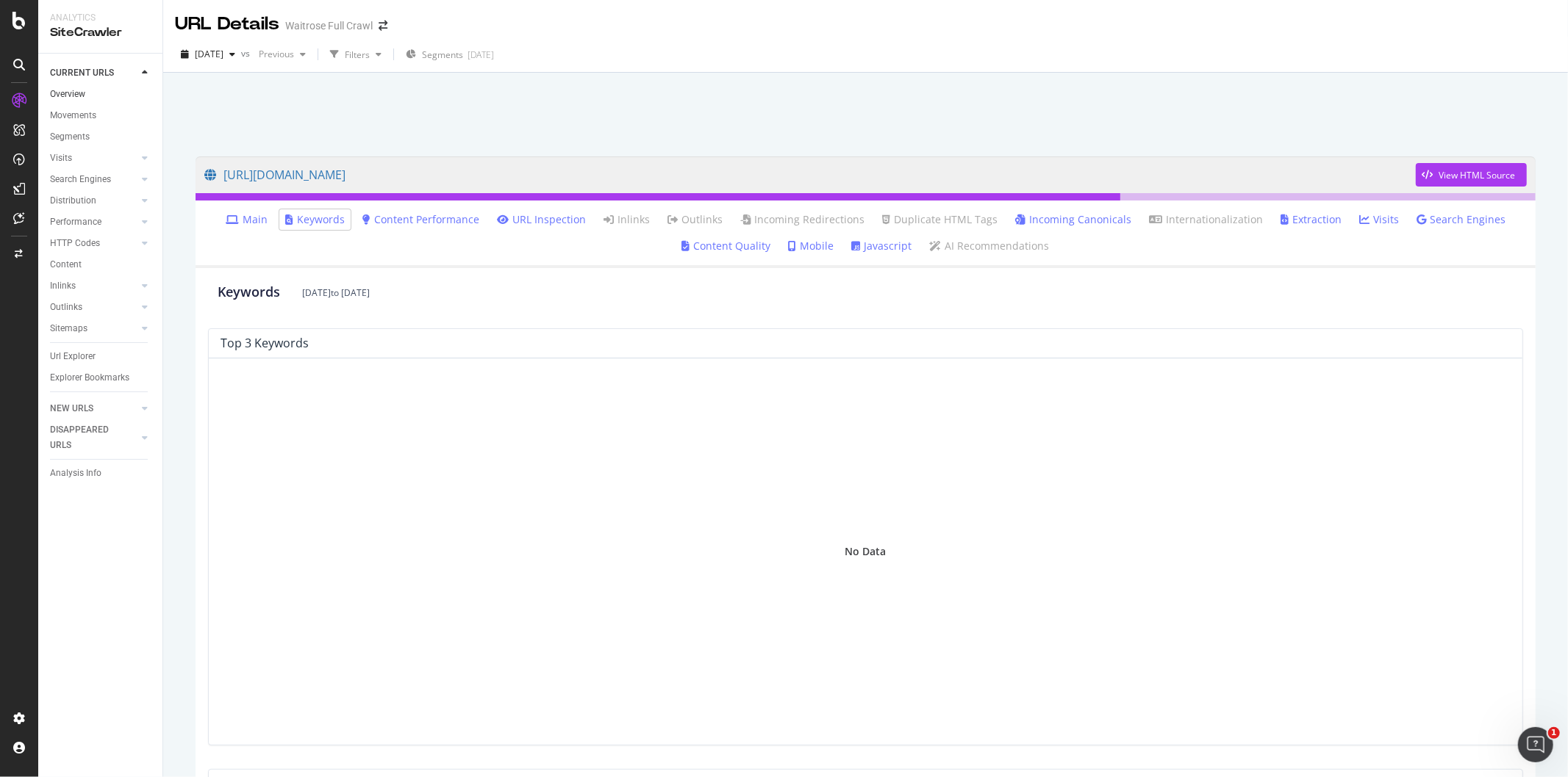
click at [119, 97] on link "Overview" at bounding box center [102, 94] width 103 height 15
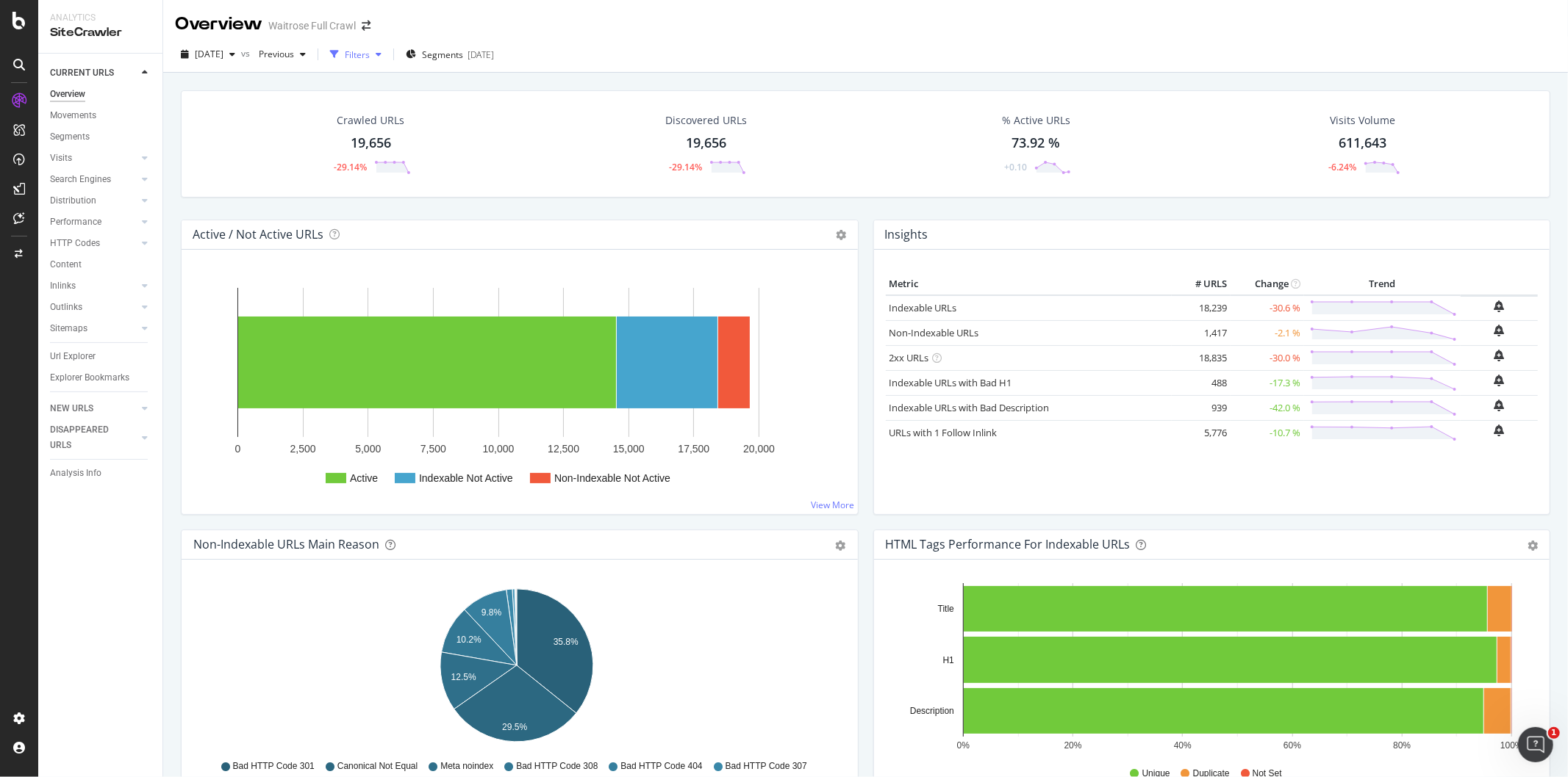
click at [377, 63] on div "Filters" at bounding box center [356, 54] width 64 height 22
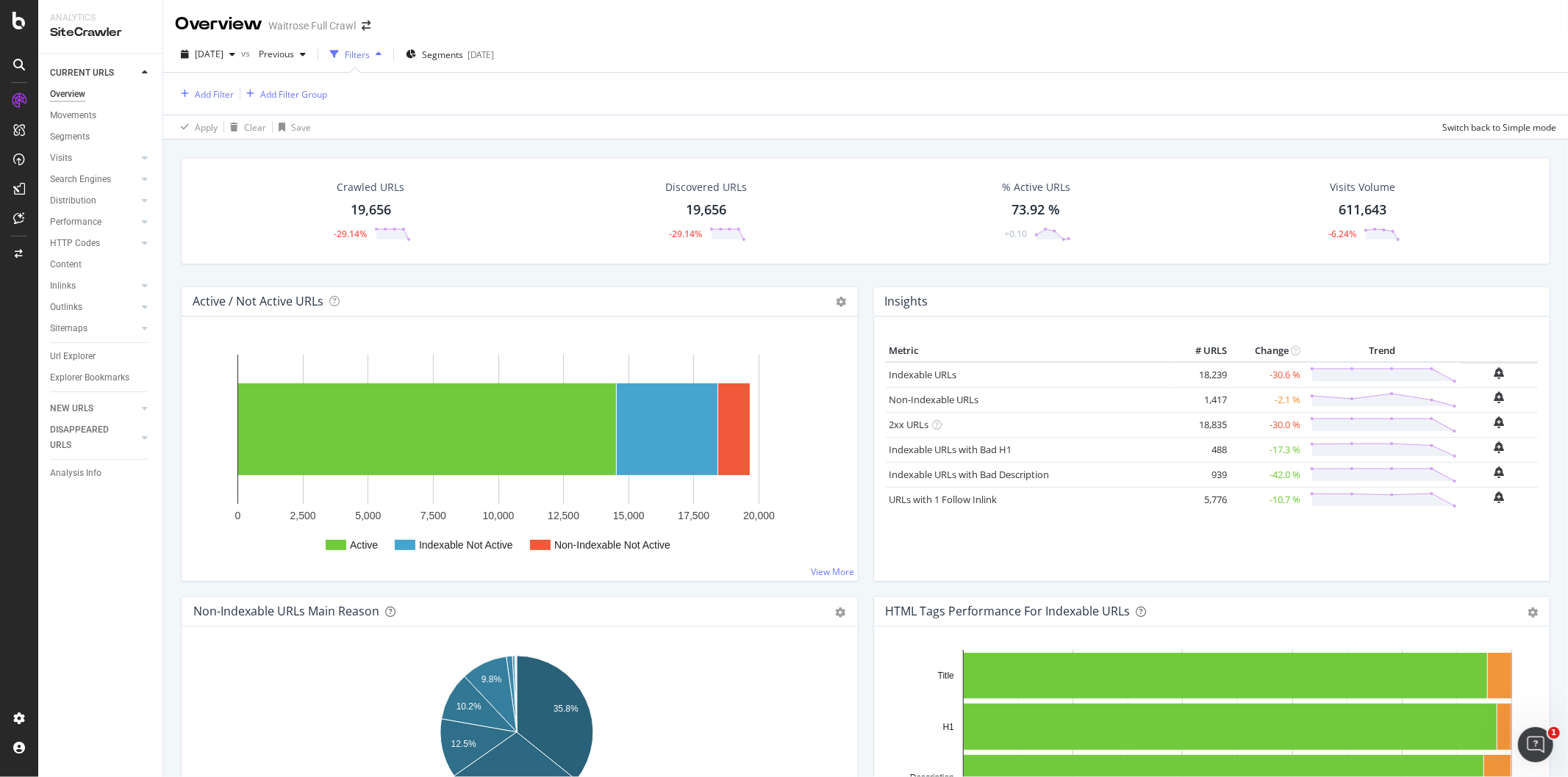
click at [380, 62] on div "Filters" at bounding box center [356, 54] width 64 height 22
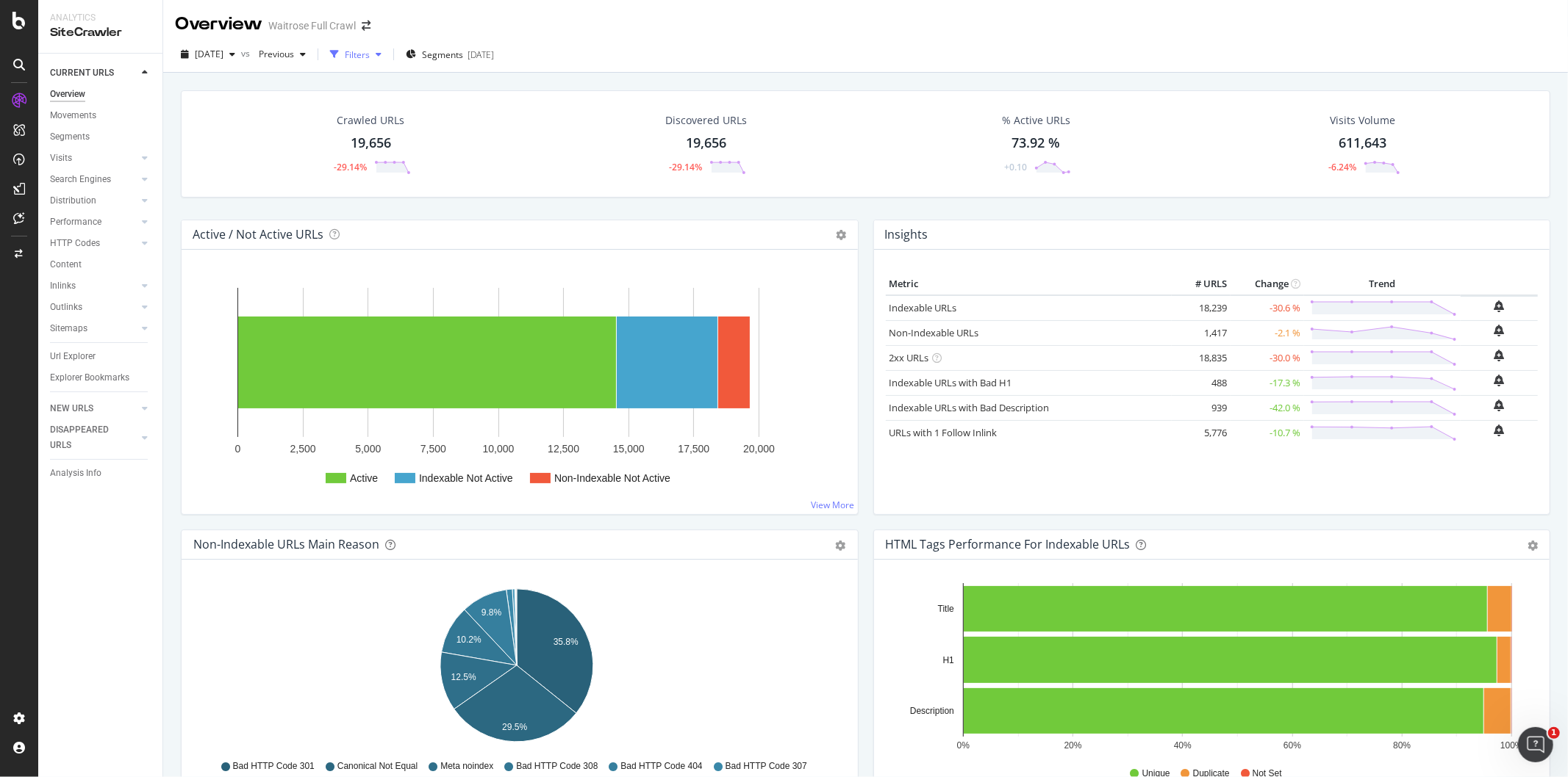
click at [370, 55] on div "Filters" at bounding box center [357, 54] width 25 height 12
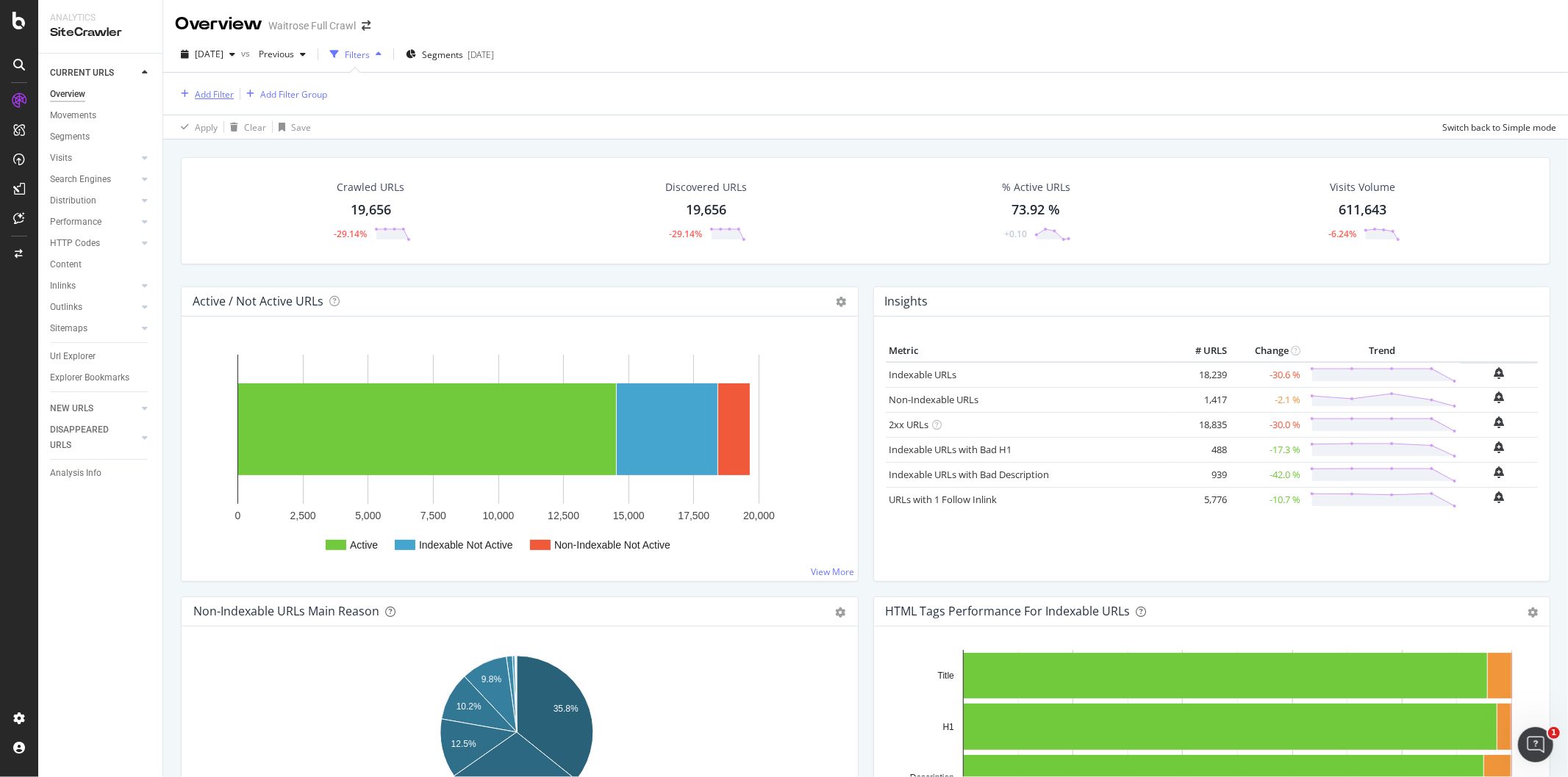
click at [207, 98] on div "Add Filter" at bounding box center [214, 94] width 39 height 12
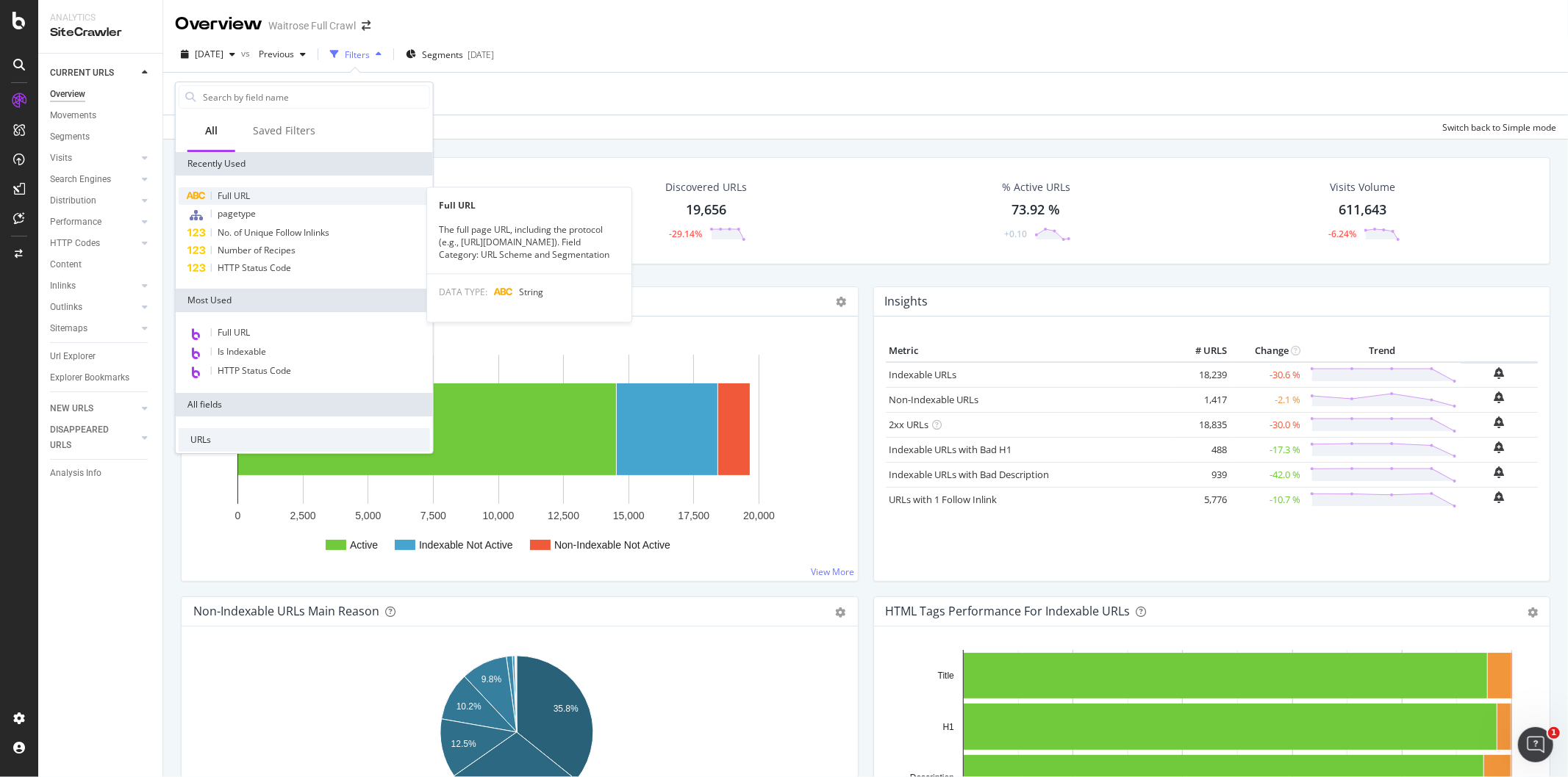
click at [245, 193] on span "Full URL" at bounding box center [233, 195] width 32 height 12
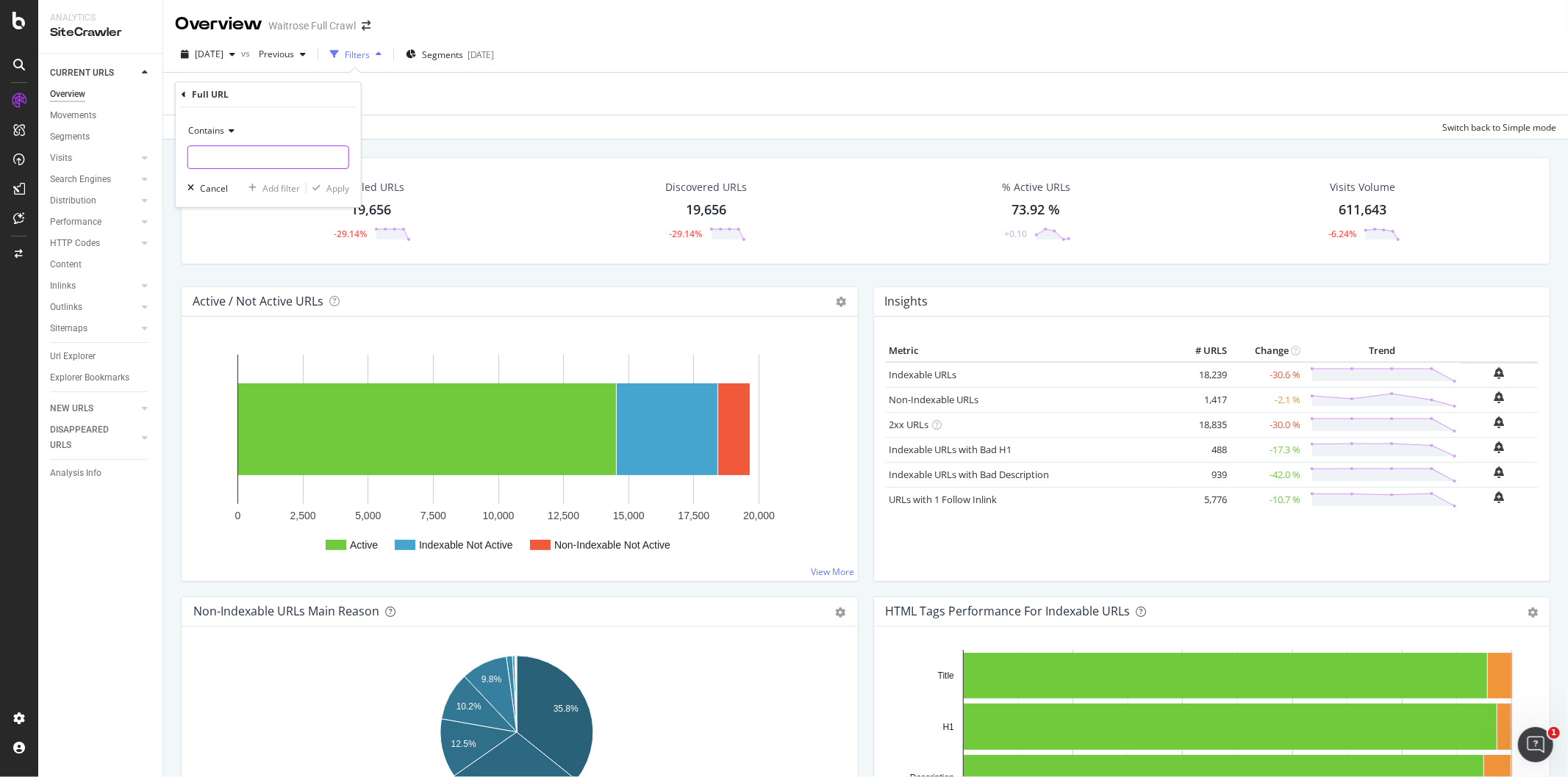
click at [266, 159] on input "text" at bounding box center [268, 157] width 160 height 24
type input "/christmas/"
click at [336, 186] on div "Apply" at bounding box center [338, 188] width 23 height 12
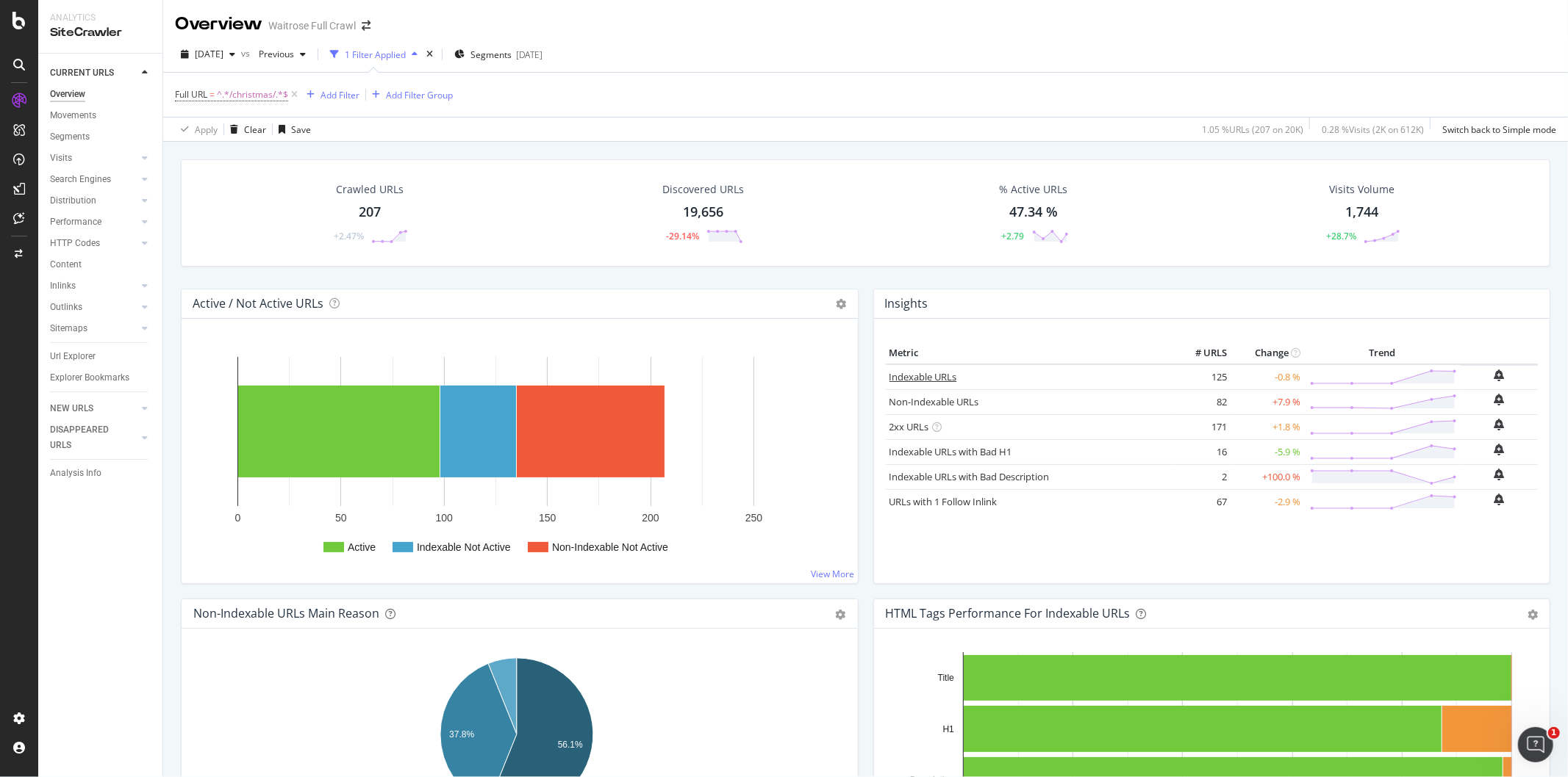
click at [909, 376] on link "Indexable URLs" at bounding box center [923, 377] width 67 height 13
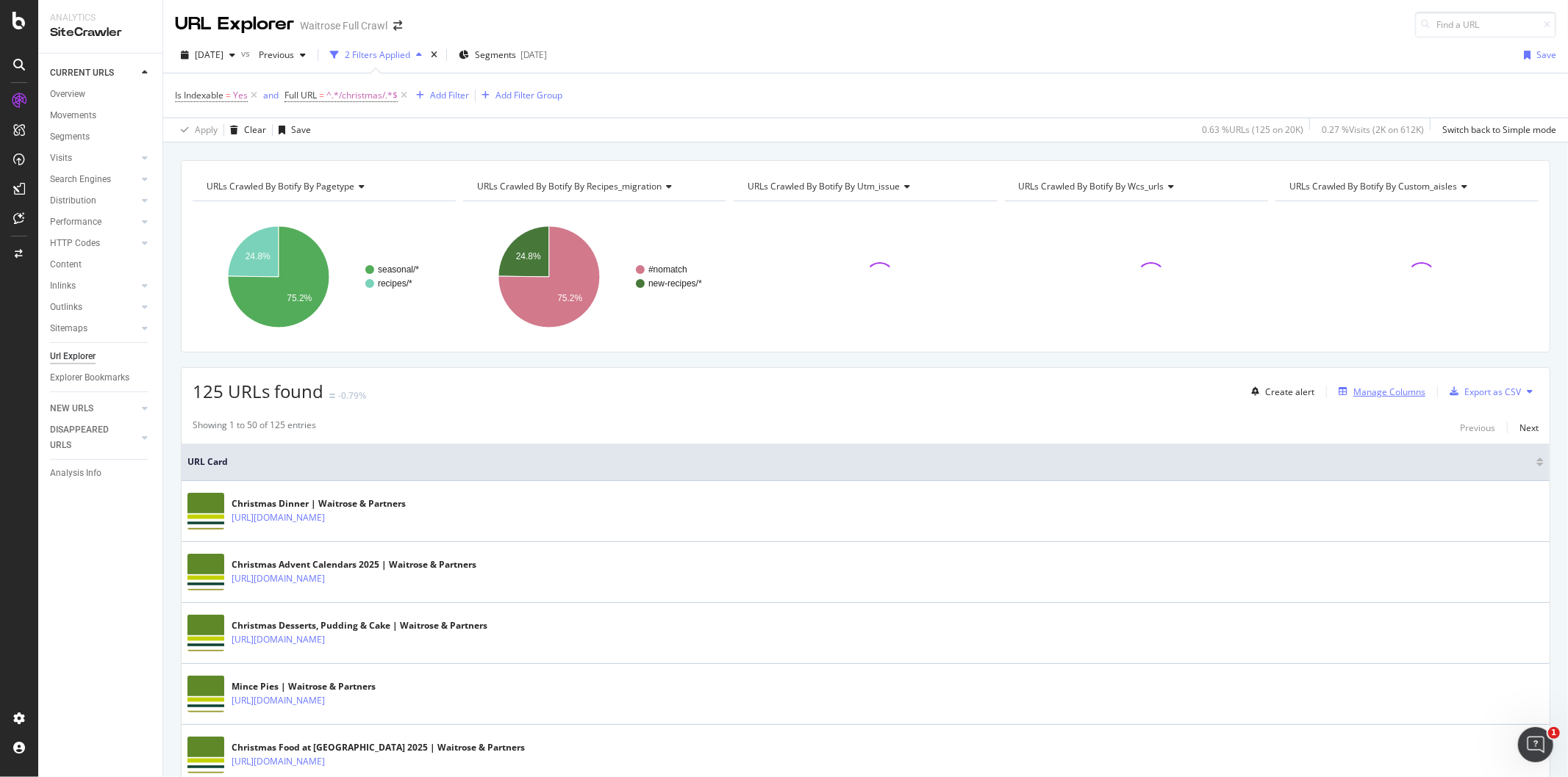
click at [1371, 393] on div "Manage Columns" at bounding box center [1390, 392] width 72 height 12
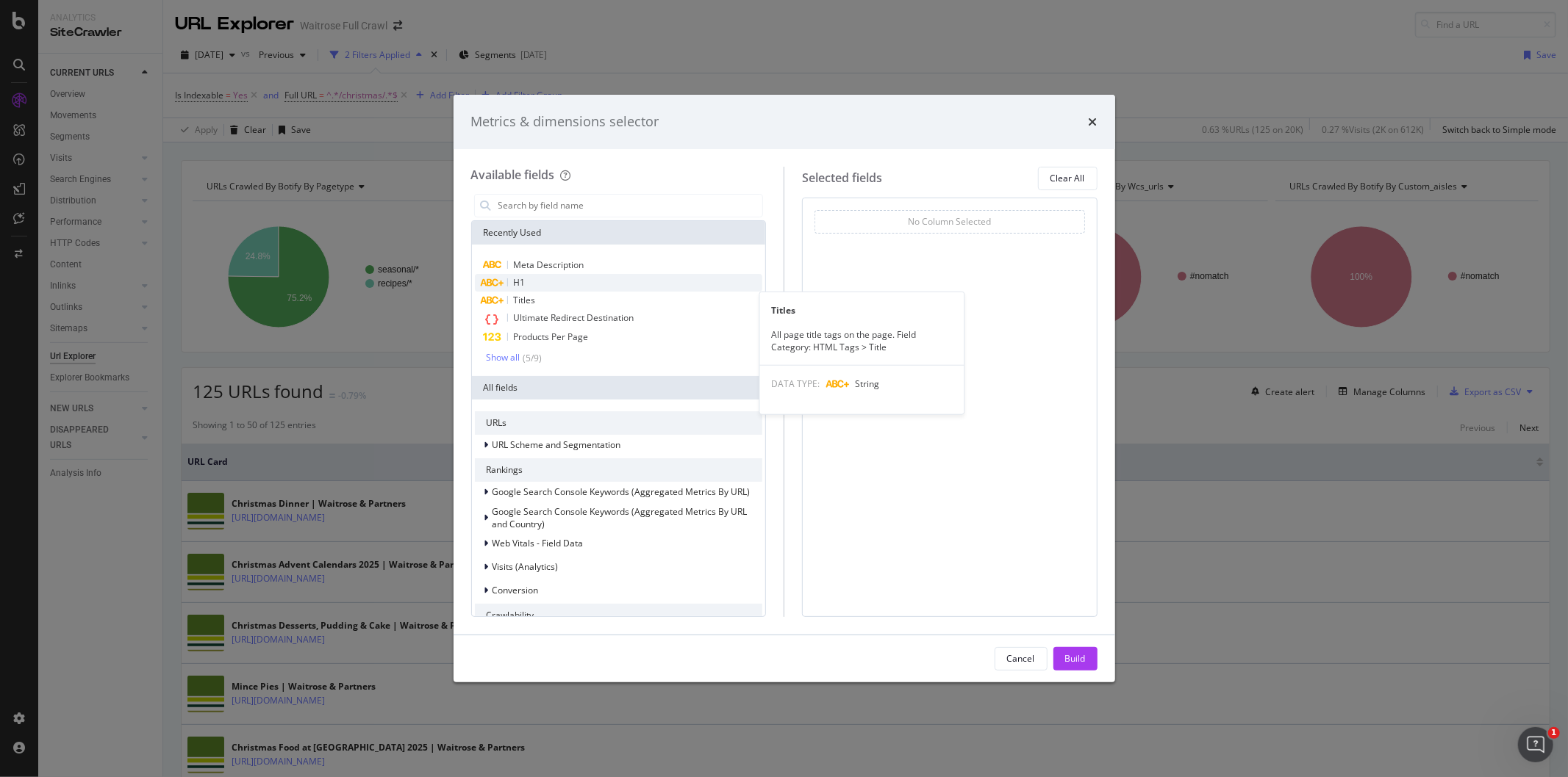
click at [537, 295] on div "Titles" at bounding box center [619, 300] width 289 height 18
click at [533, 283] on div "H1" at bounding box center [619, 283] width 289 height 18
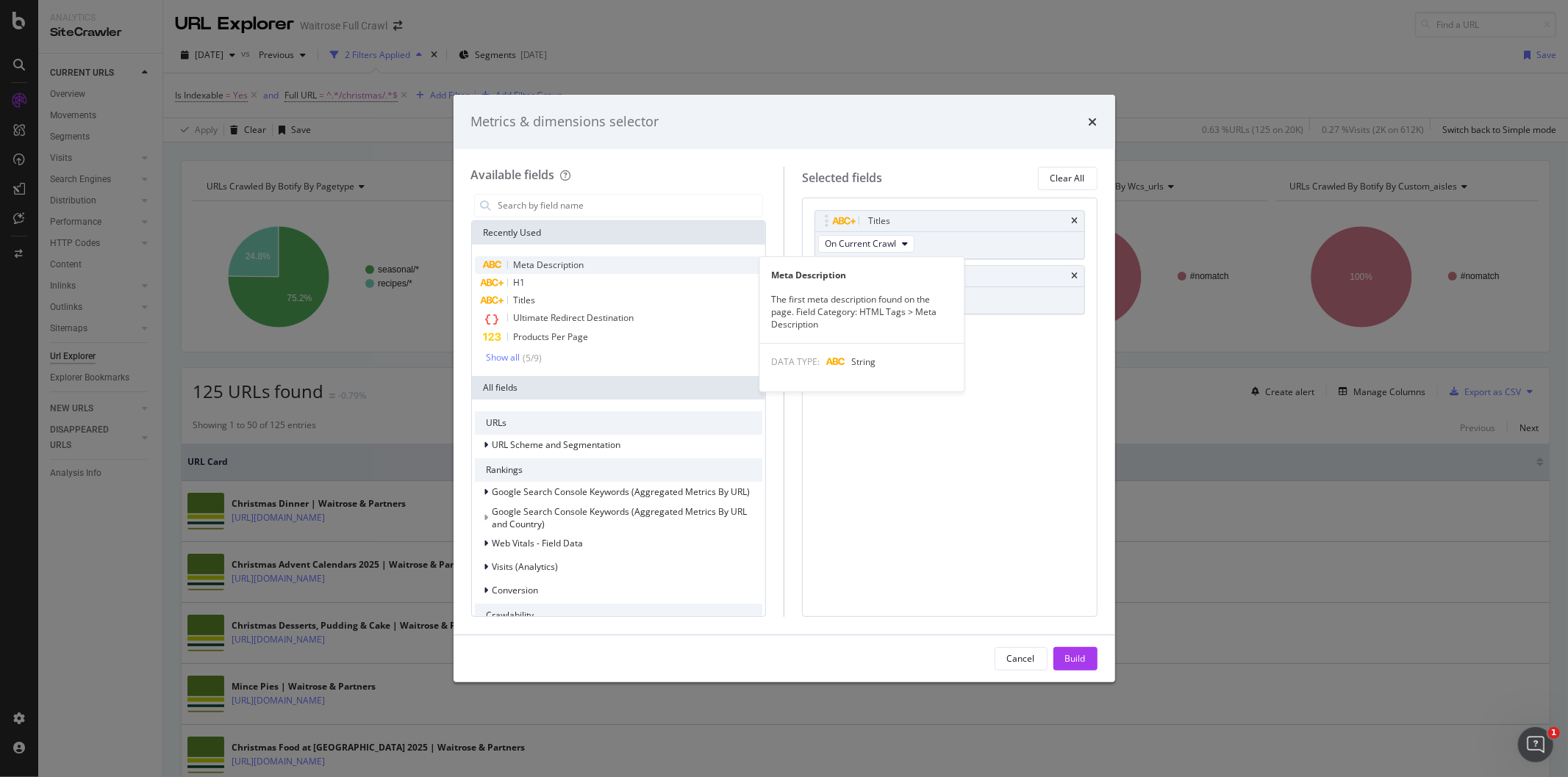
click at [538, 268] on span "Meta Description" at bounding box center [549, 265] width 70 height 12
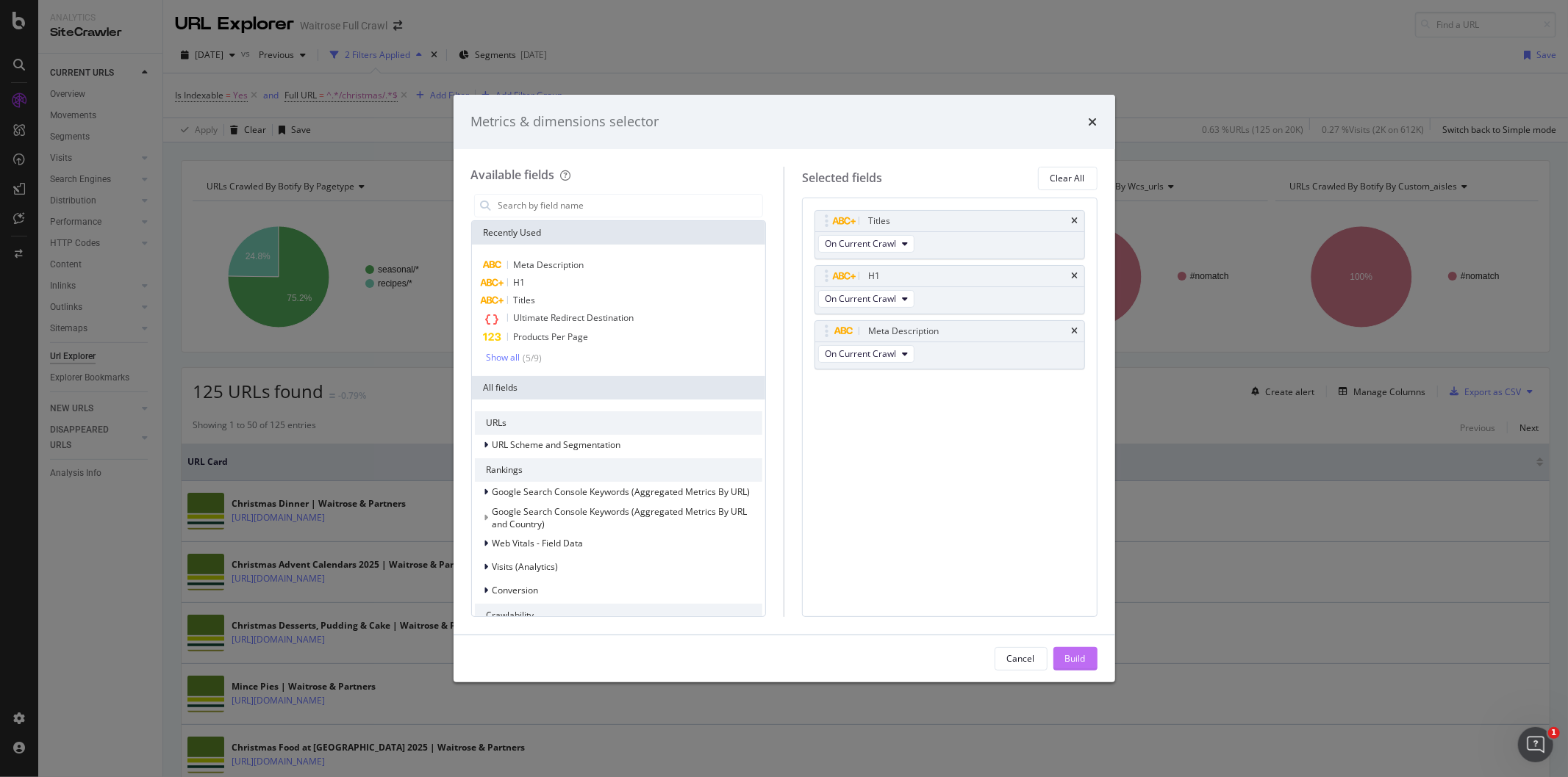
click at [1071, 663] on div "Build" at bounding box center [1075, 658] width 21 height 12
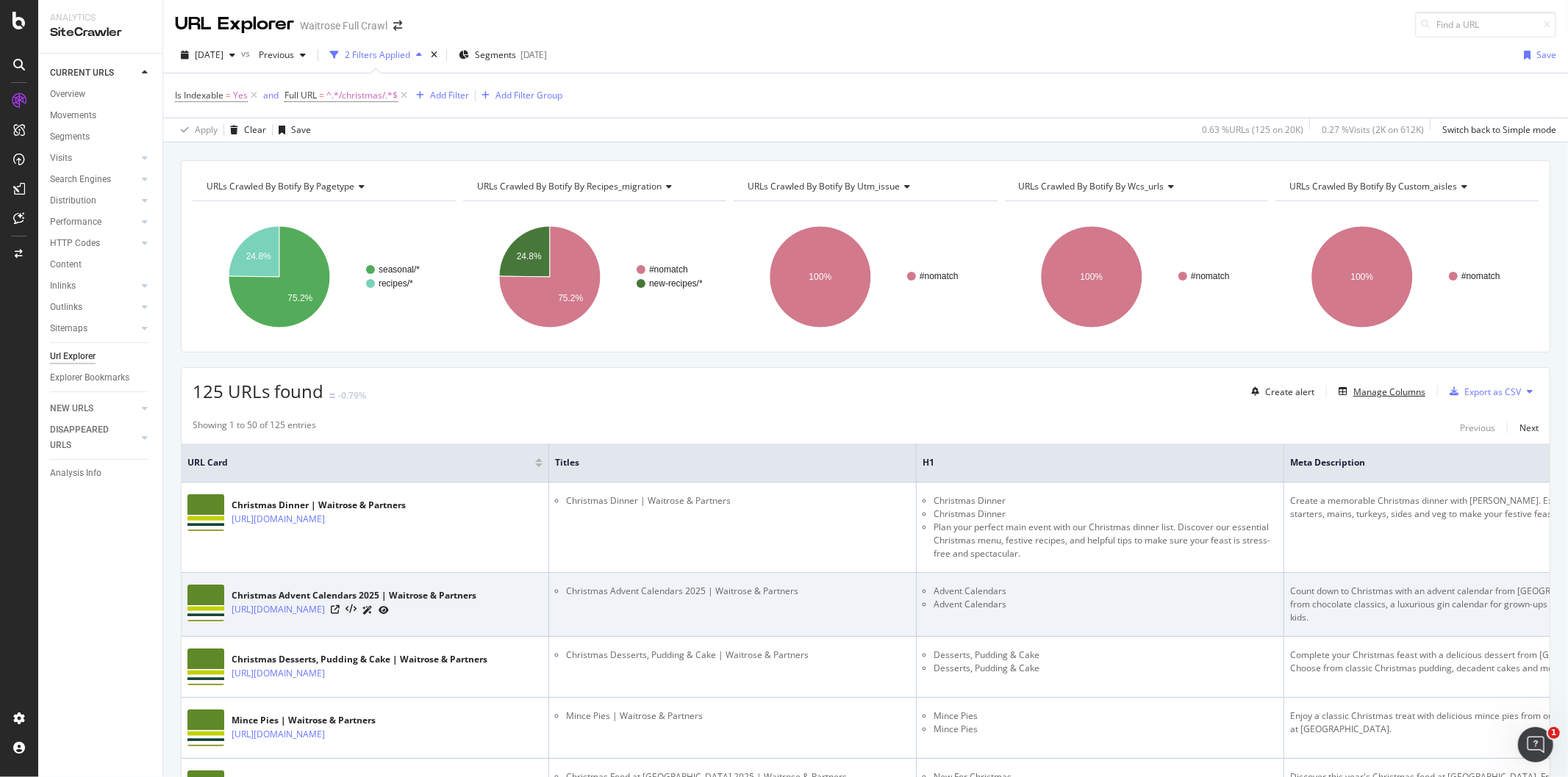
scroll to position [163, 0]
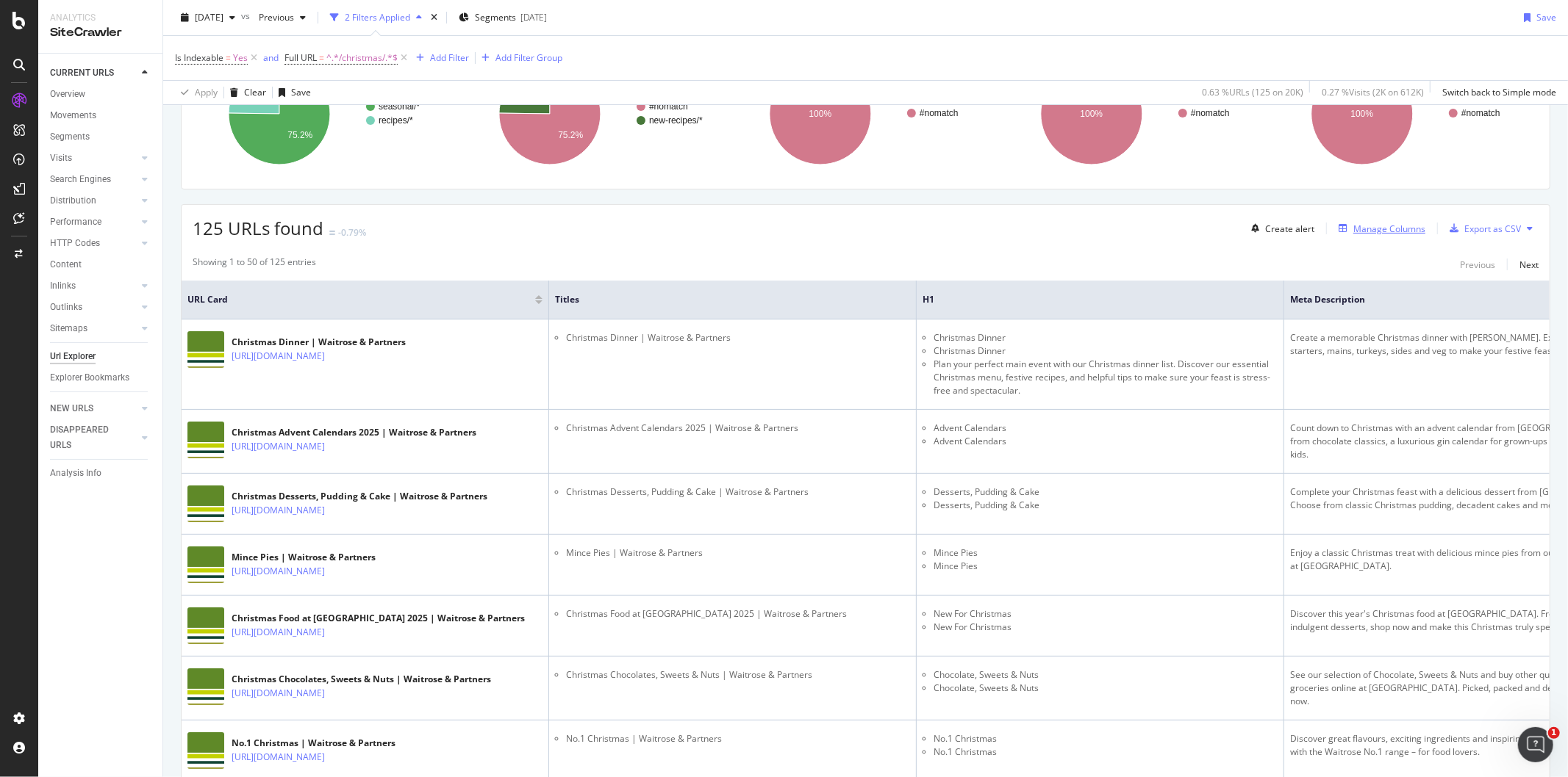
click at [1379, 226] on div "Manage Columns" at bounding box center [1390, 229] width 72 height 12
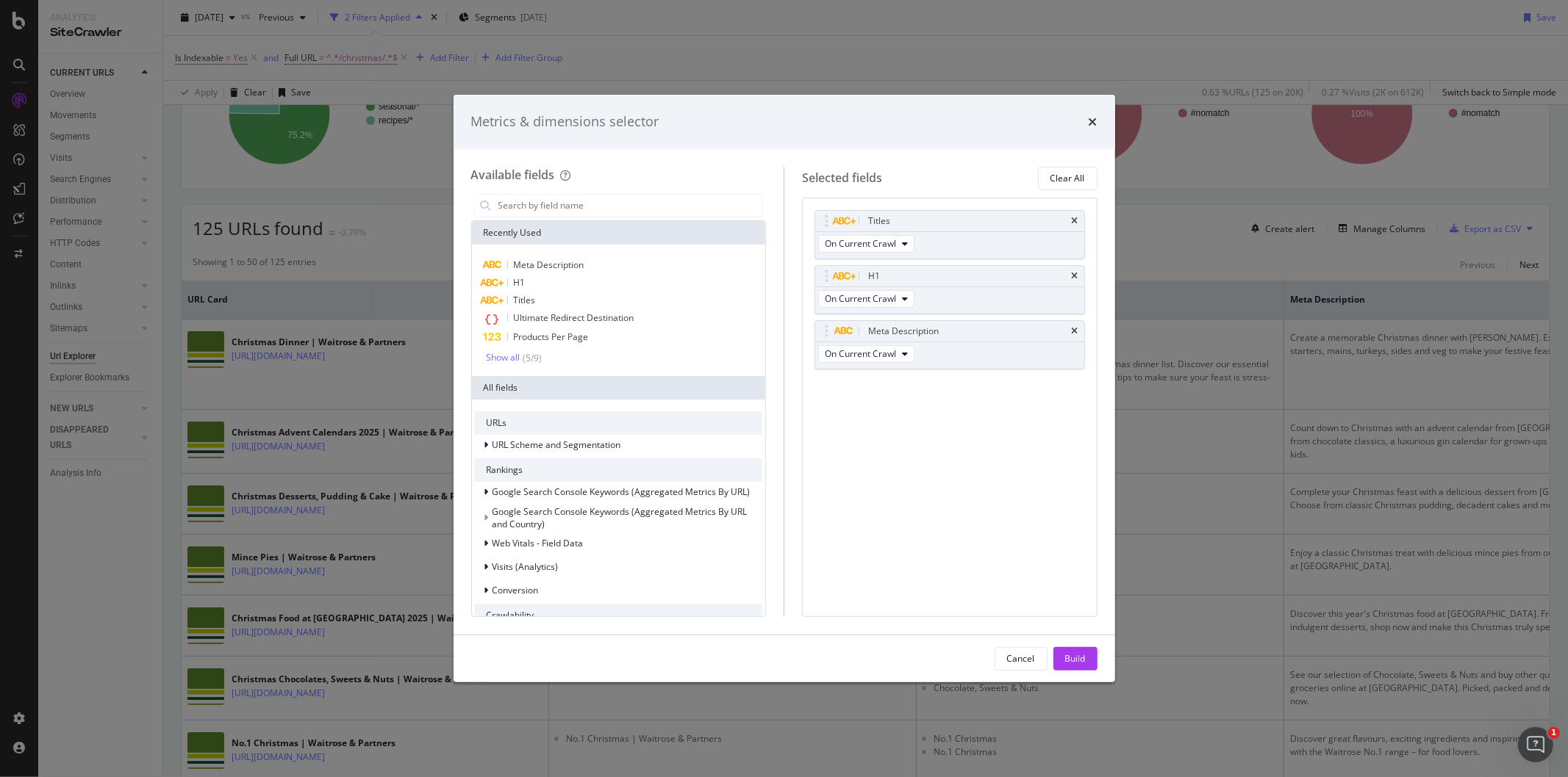
click at [1214, 225] on div "Metrics & dimensions selector Available fields Recently Used Meta Description H…" at bounding box center [784, 388] width 1568 height 777
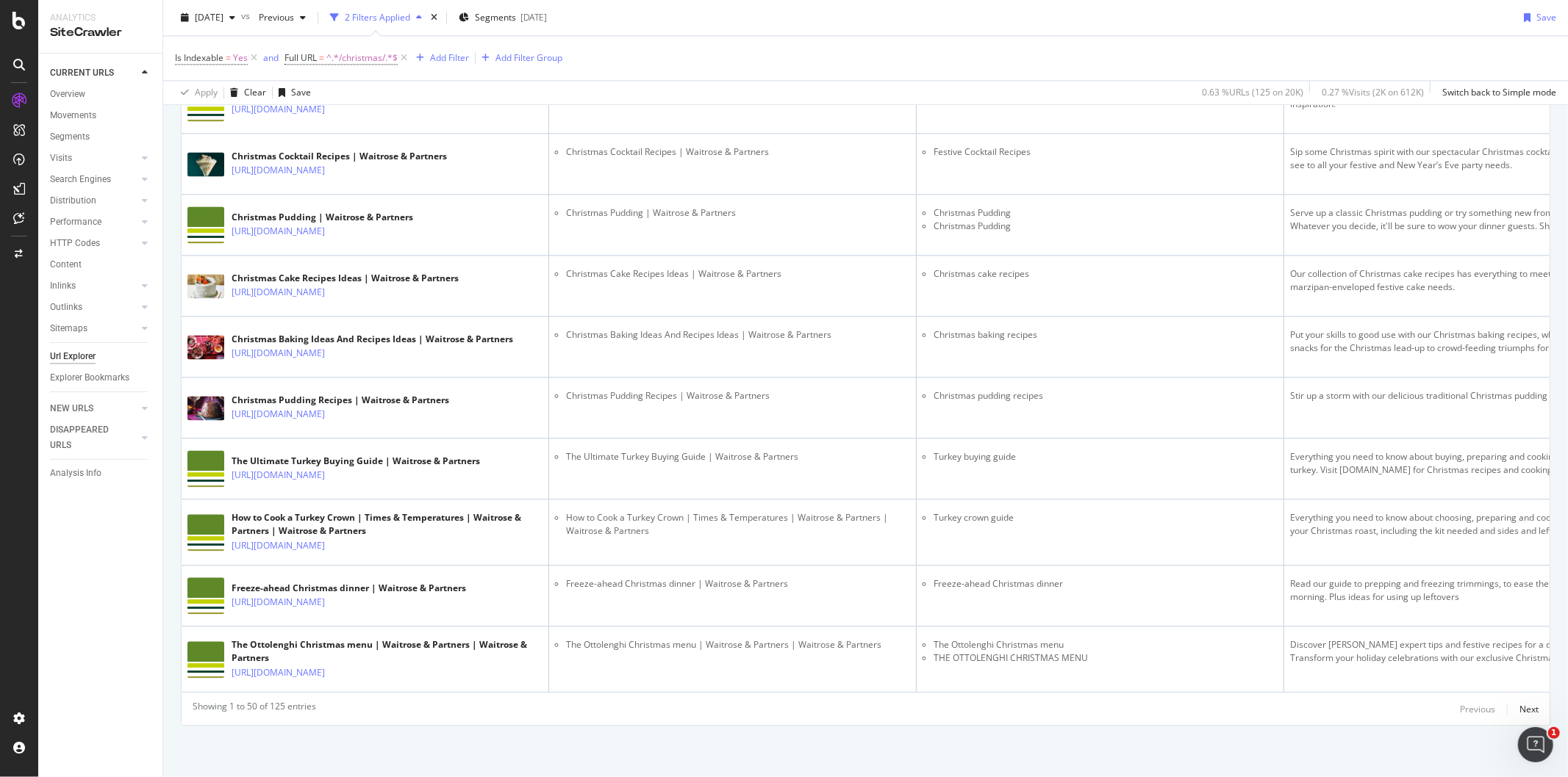
scroll to position [3359, 0]
click at [1520, 712] on div "Next" at bounding box center [1529, 709] width 19 height 12
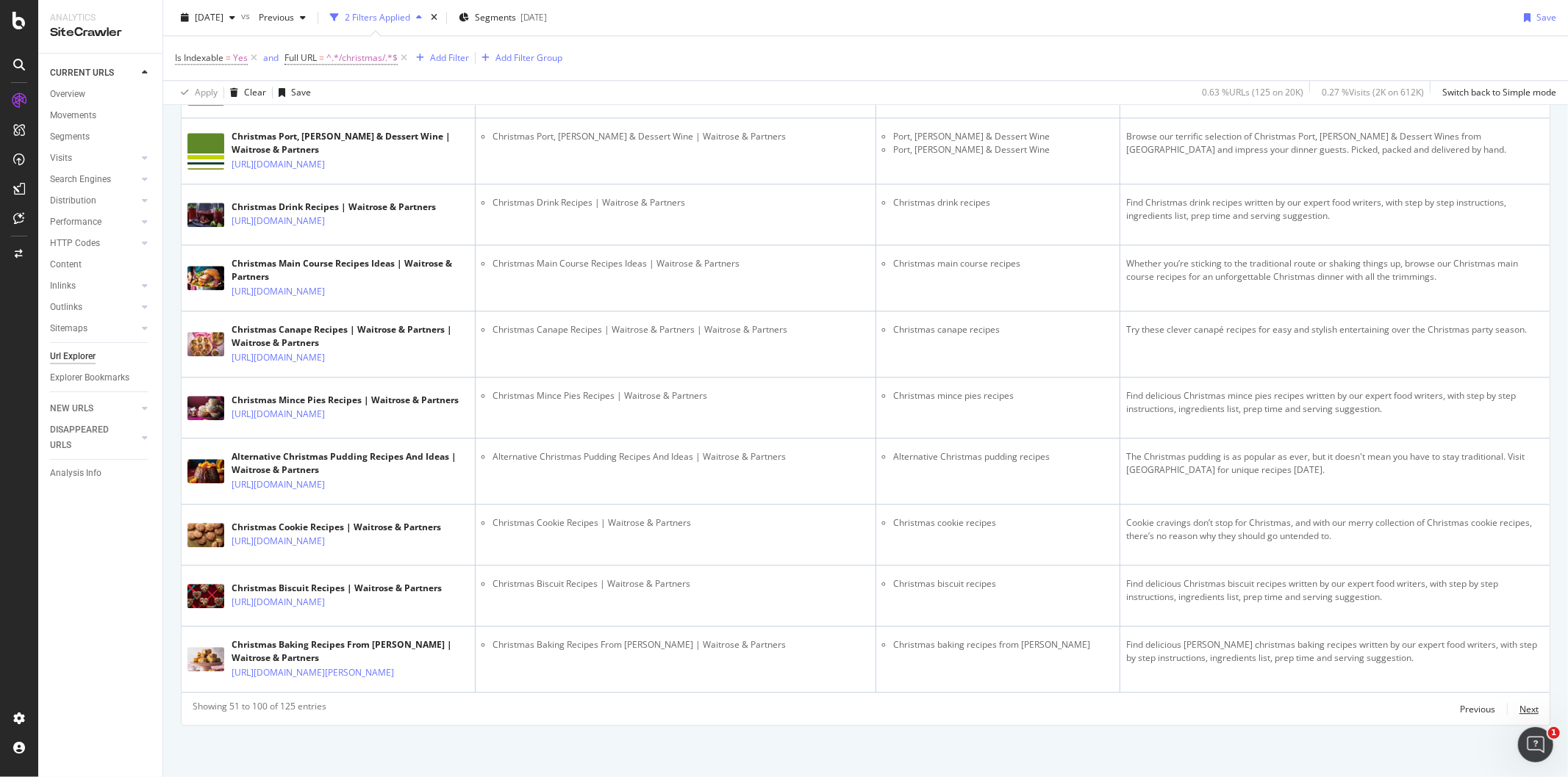
scroll to position [4163, 0]
click at [1520, 715] on div "Next" at bounding box center [1529, 709] width 19 height 12
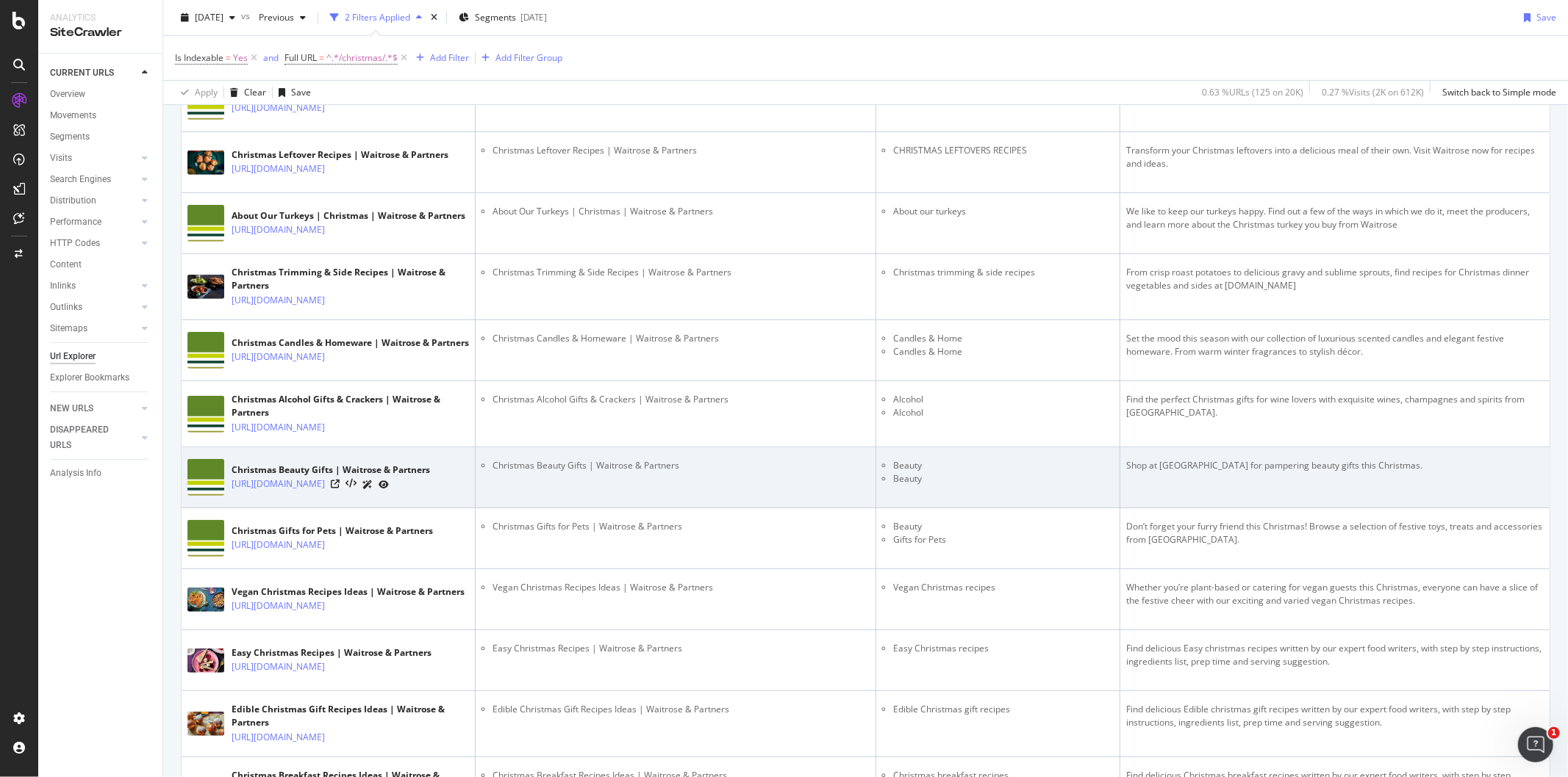
scroll to position [0, 0]
